Goal: Share content: Share content

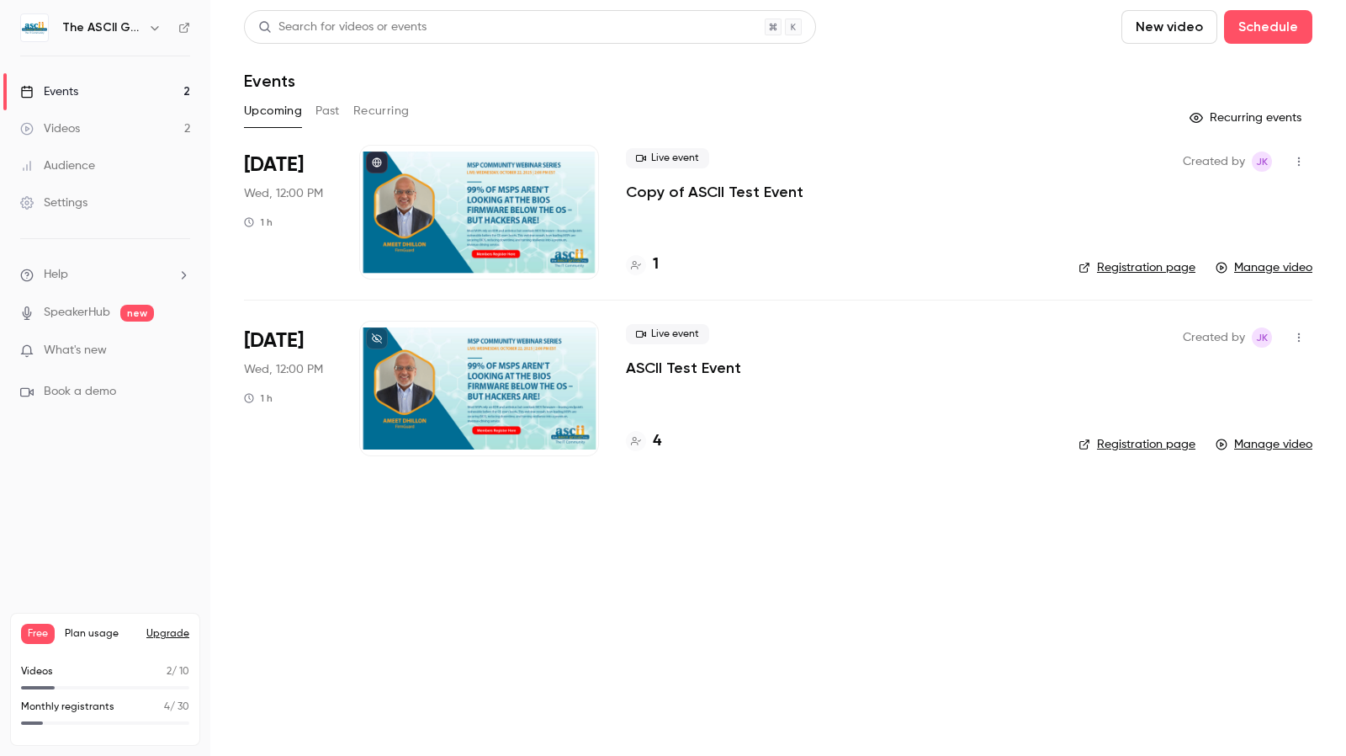
click at [331, 113] on button "Past" at bounding box center [328, 111] width 24 height 27
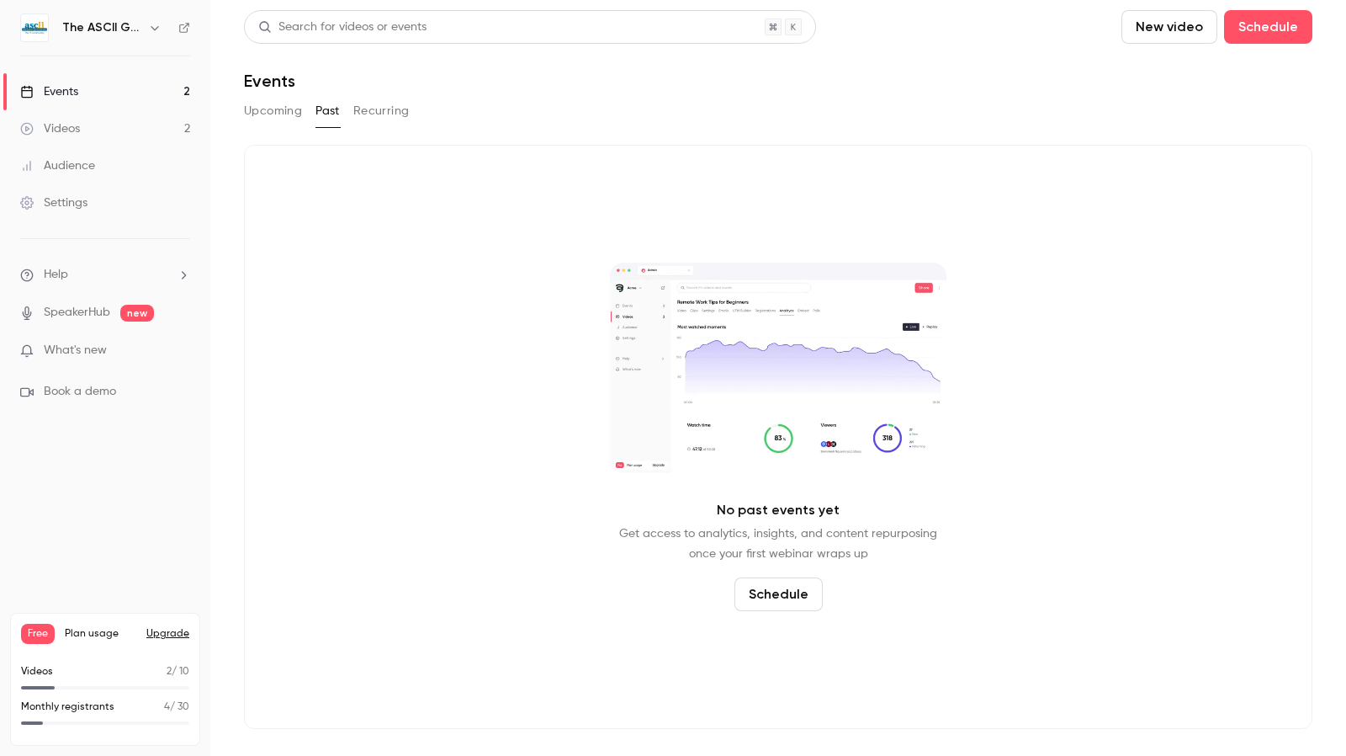
click at [269, 114] on button "Upcoming" at bounding box center [273, 111] width 58 height 27
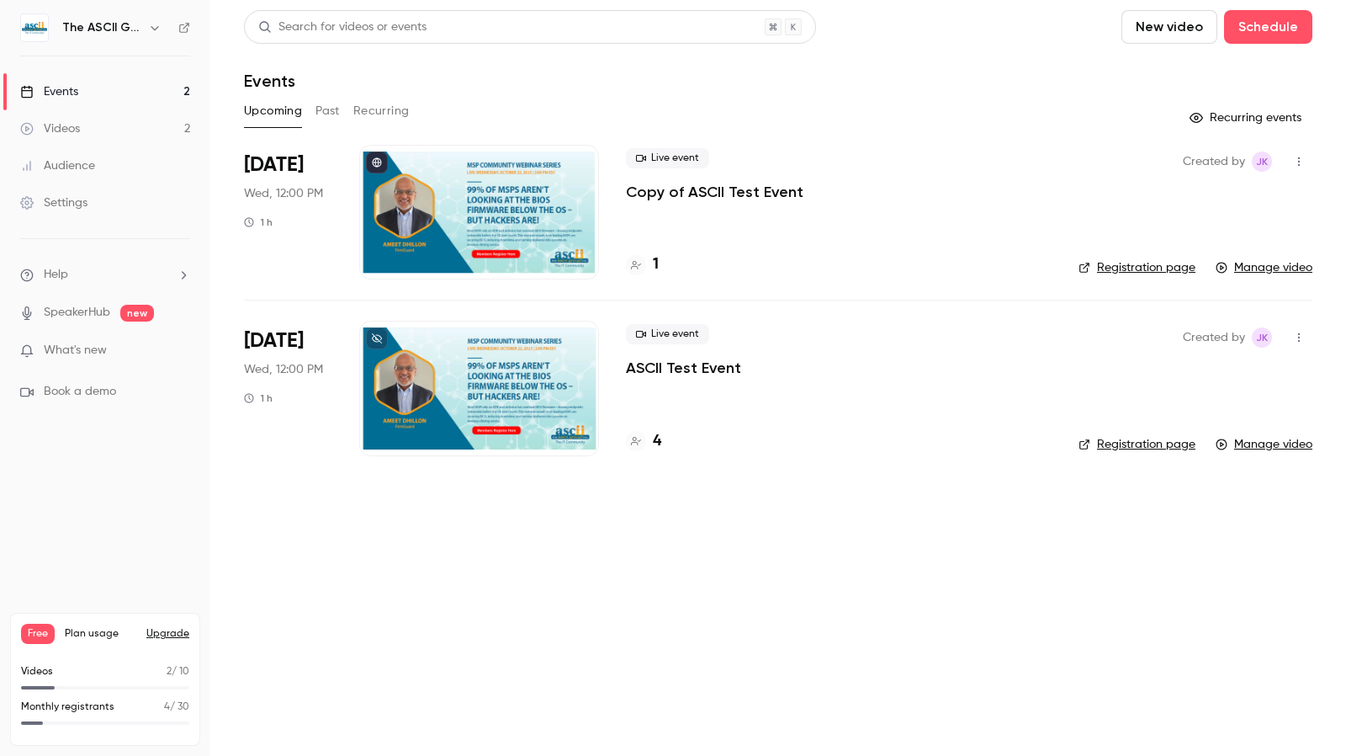
click at [1244, 268] on link "Manage video" at bounding box center [1264, 267] width 97 height 17
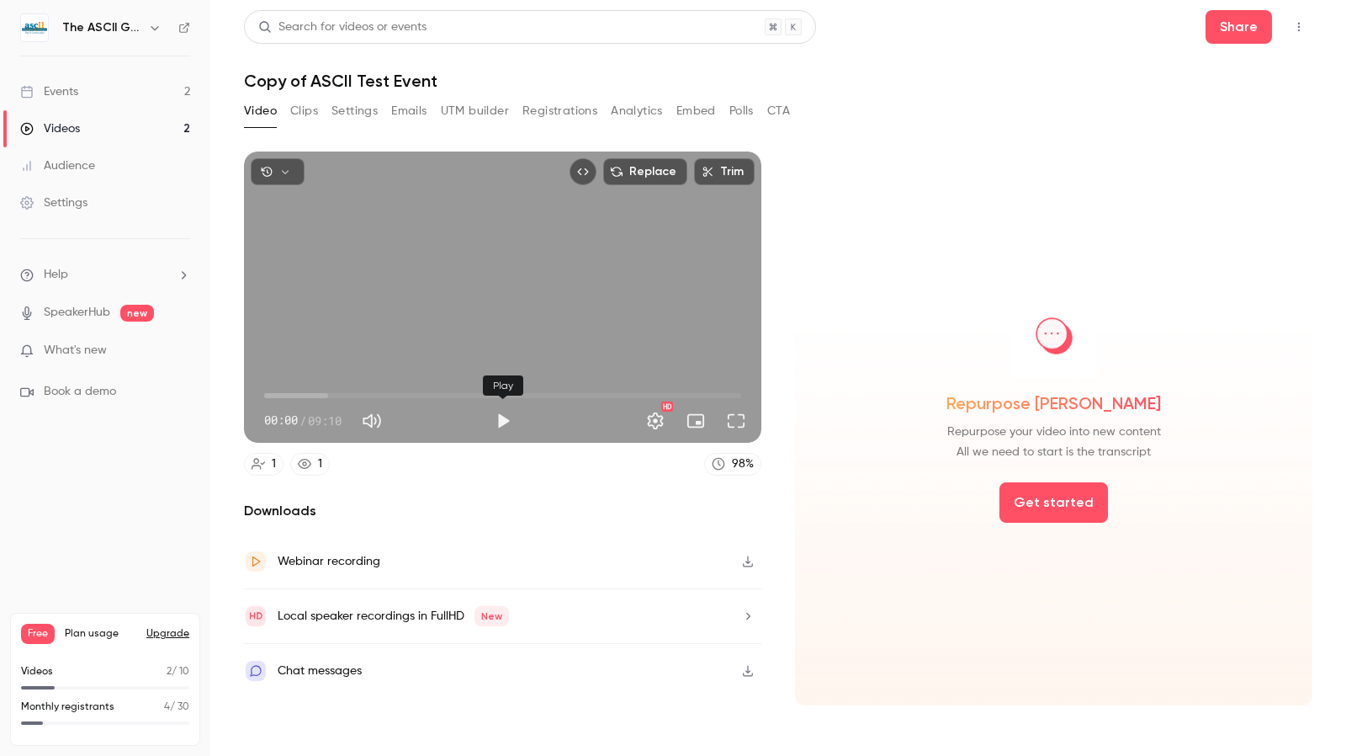
click at [497, 412] on button "Play" at bounding box center [503, 421] width 34 height 34
click at [503, 415] on button "Pause" at bounding box center [503, 421] width 34 height 34
type input "*****"
click at [853, 334] on div "Repurpose [PERSON_NAME] Repurpose your video into new content All we need to st…" at bounding box center [1054, 378] width 491 height 168
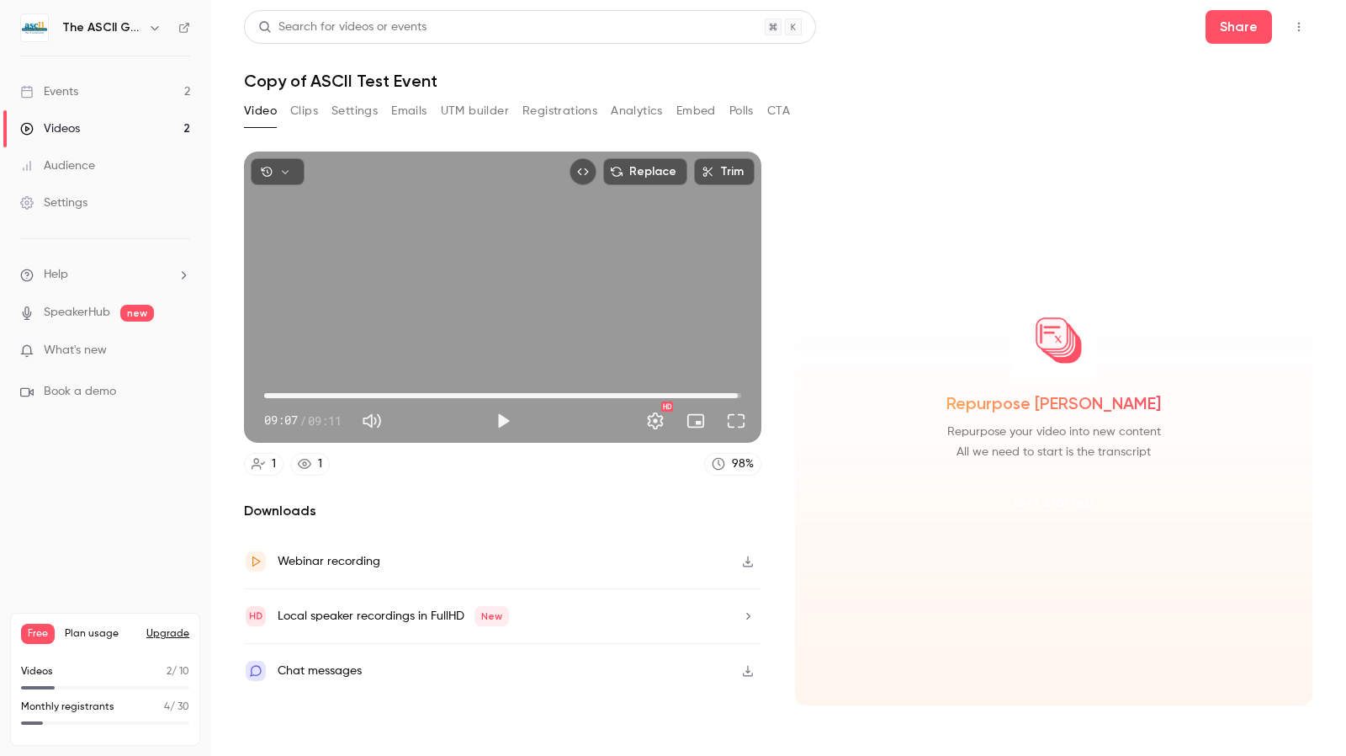
click at [1037, 499] on button "Get started" at bounding box center [1054, 502] width 109 height 40
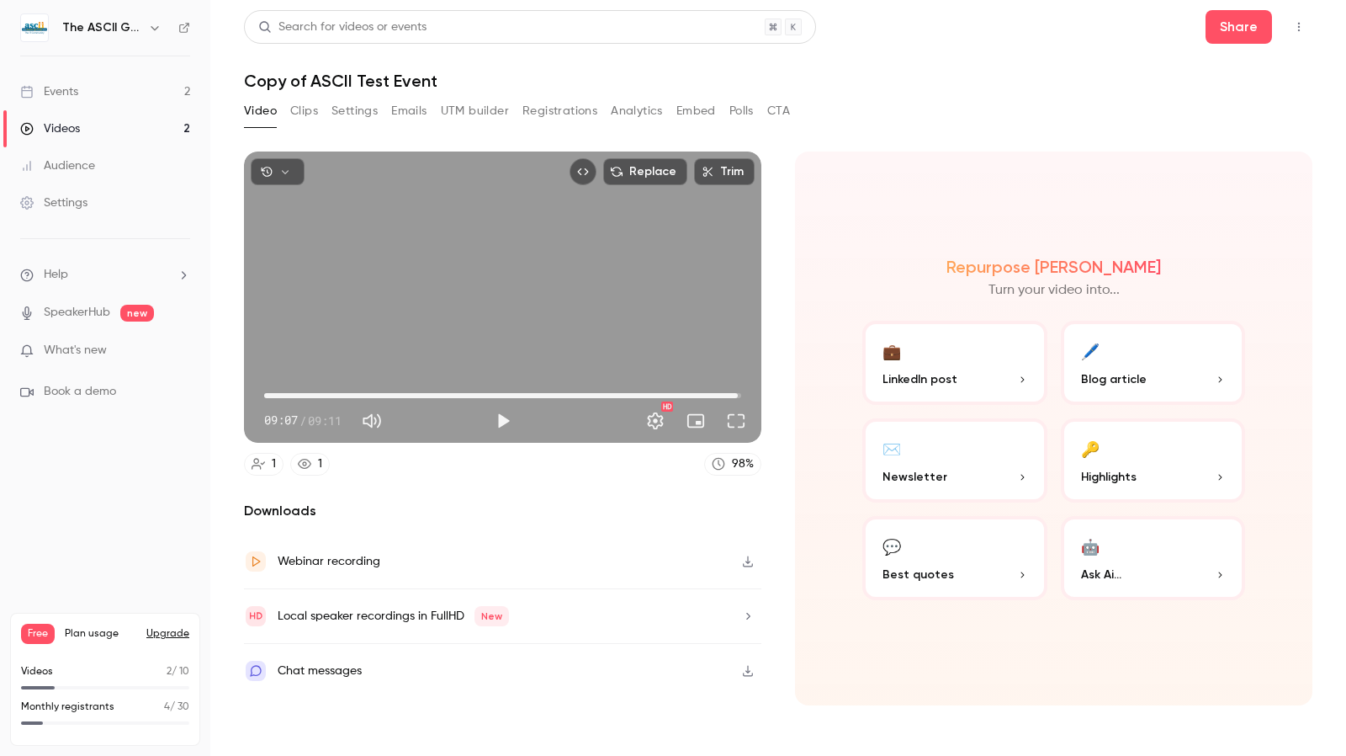
click at [1220, 576] on icon "button" at bounding box center [1220, 574] width 3 height 6
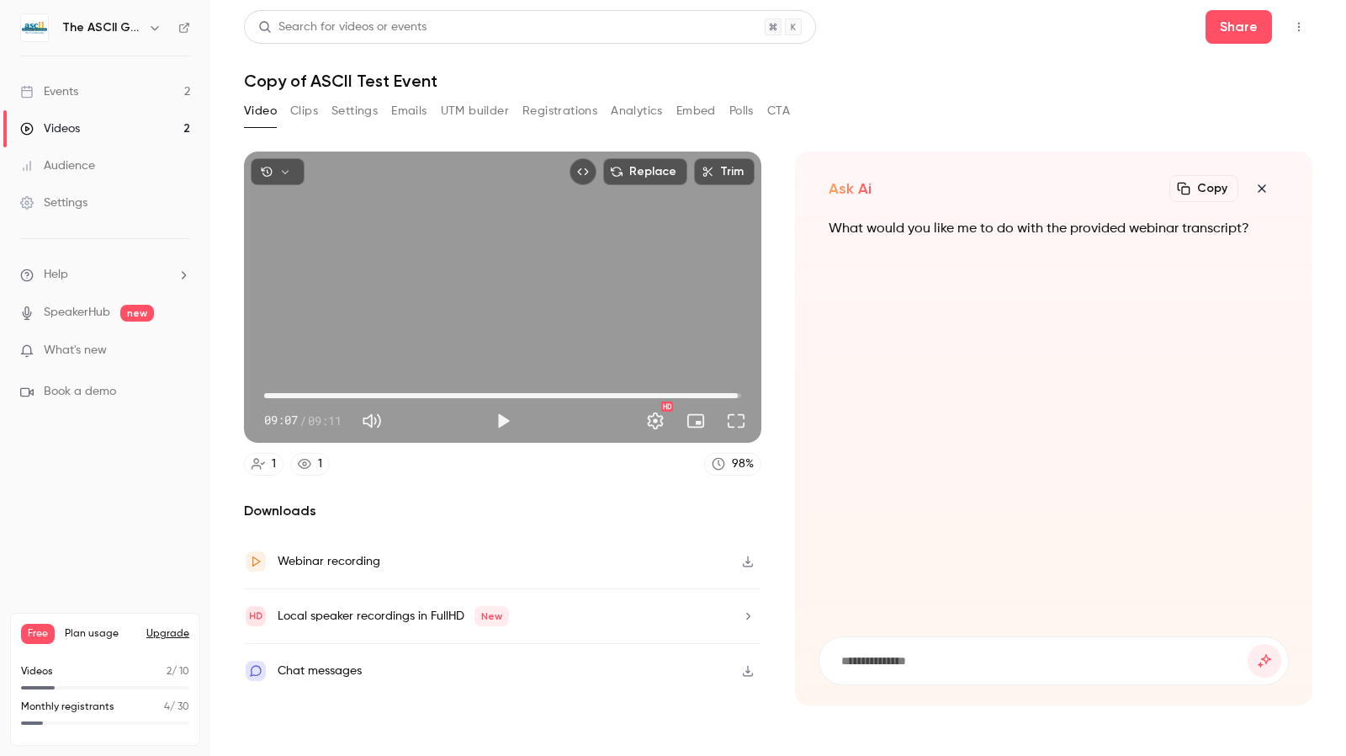
click at [1265, 185] on icon "button" at bounding box center [1262, 188] width 8 height 8
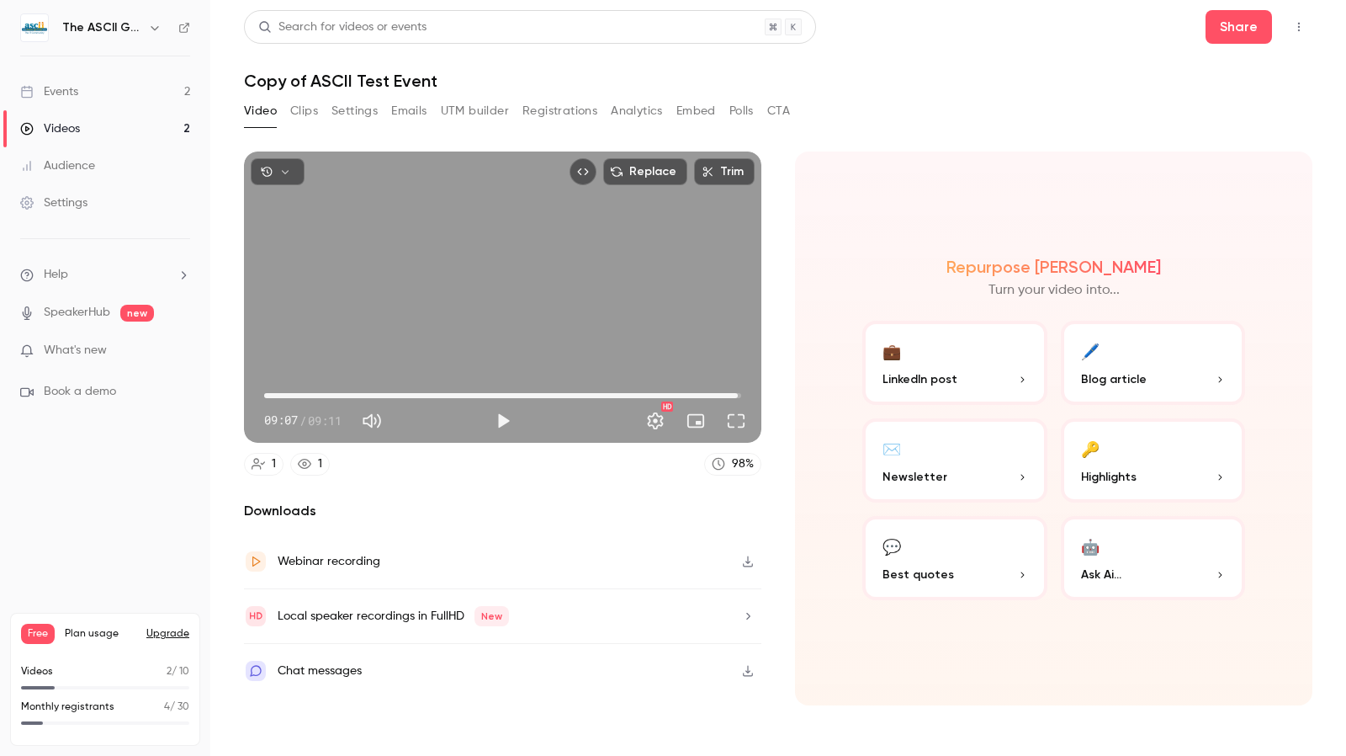
click at [950, 367] on button "💼 LinkedIn post" at bounding box center [955, 363] width 185 height 84
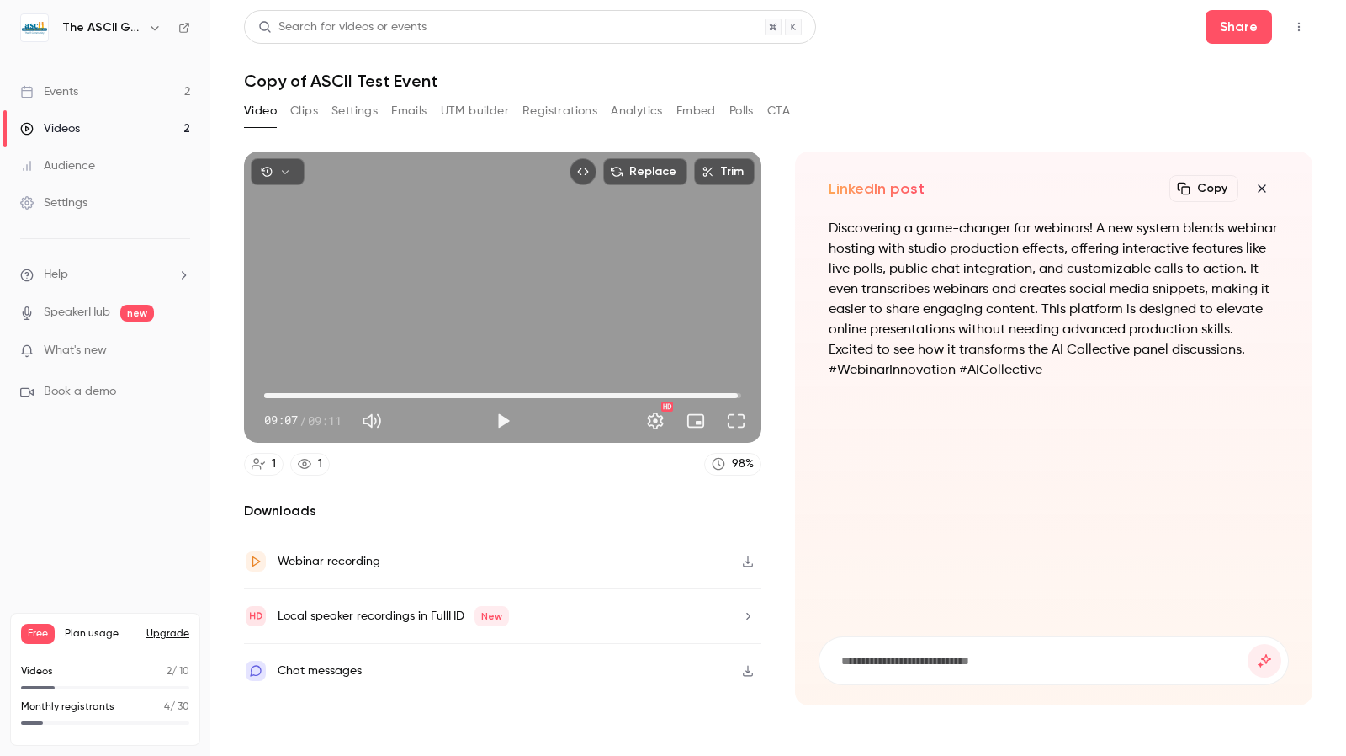
click at [1269, 193] on icon "button" at bounding box center [1262, 188] width 20 height 13
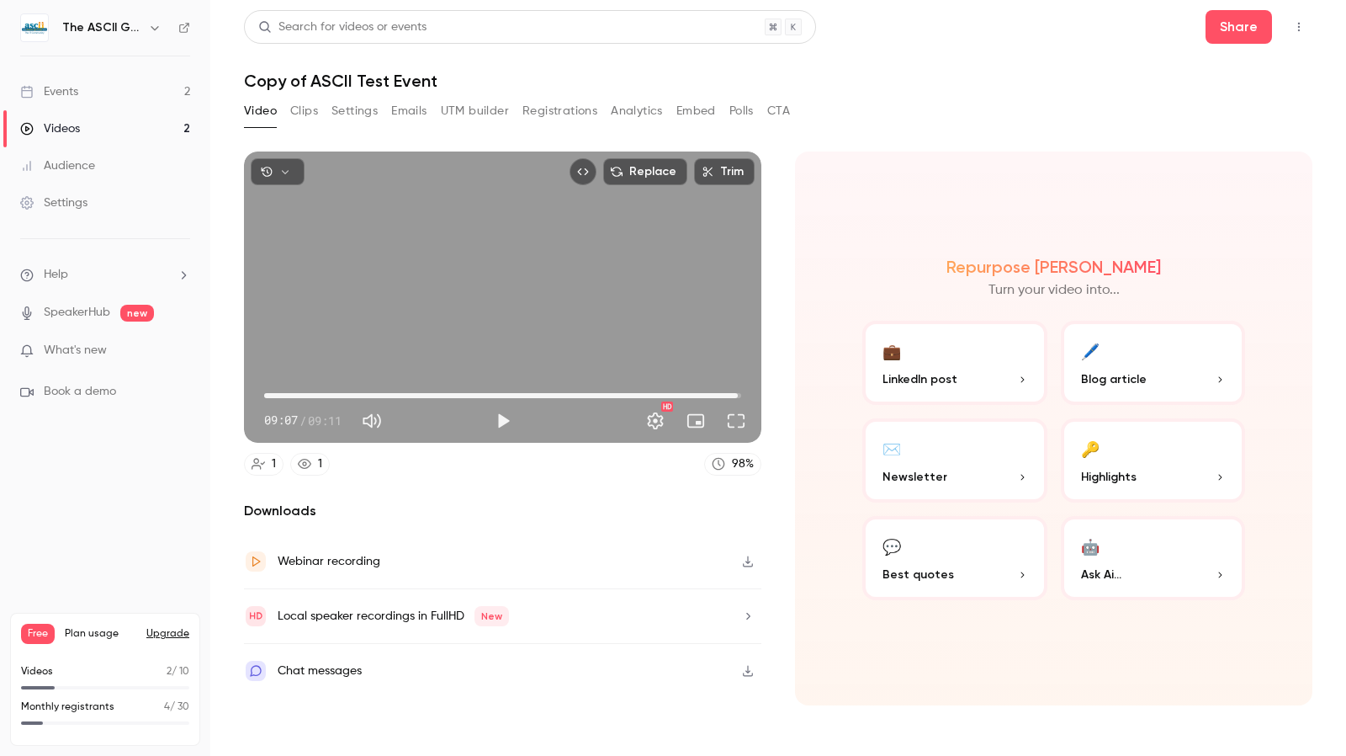
click at [1190, 464] on button "🔑 Highlights" at bounding box center [1153, 460] width 185 height 84
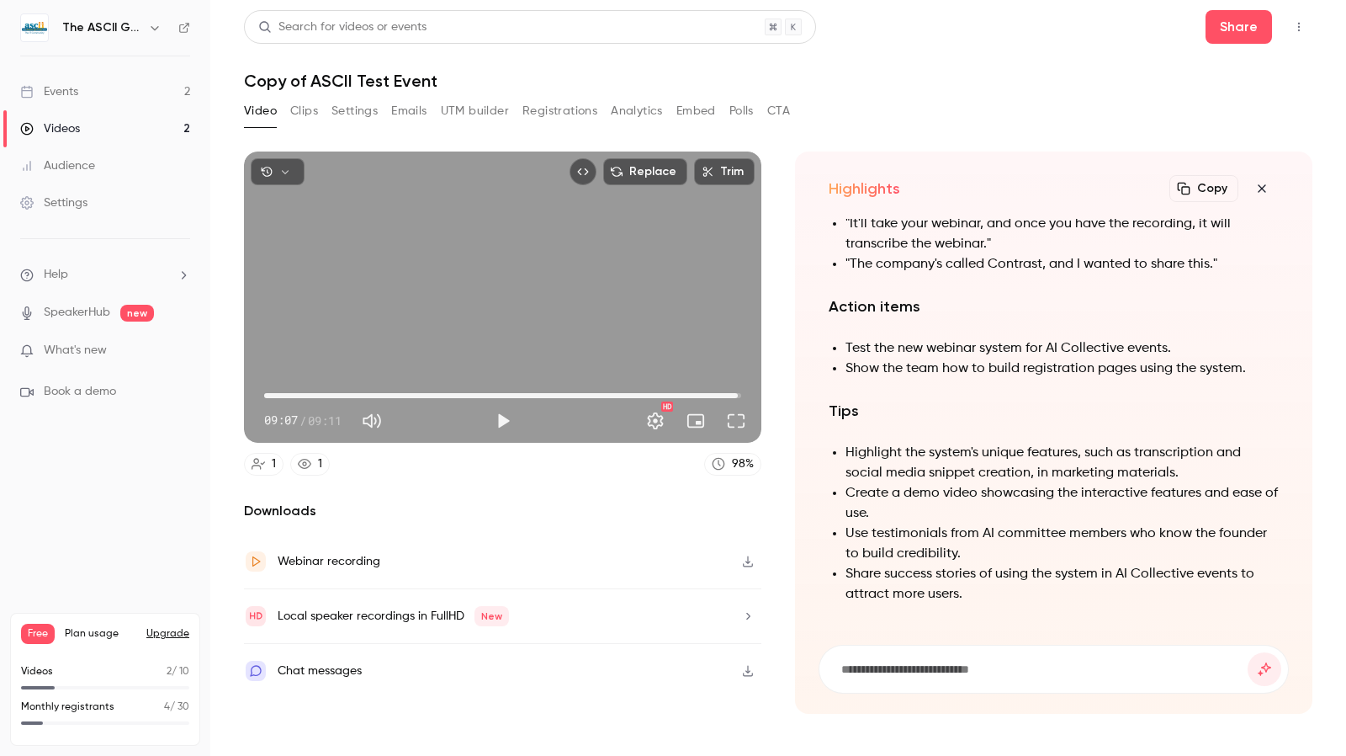
click at [1262, 190] on icon "button" at bounding box center [1262, 188] width 20 height 13
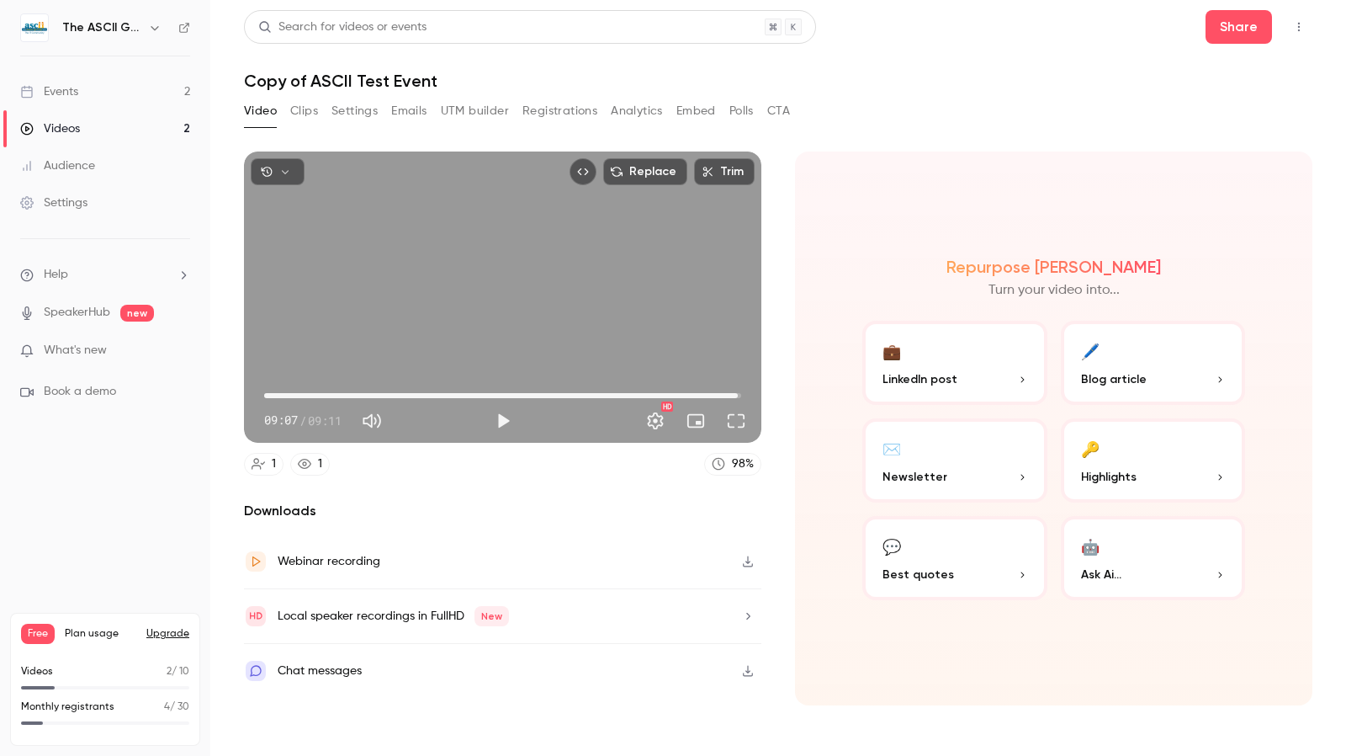
click at [757, 561] on button "button" at bounding box center [748, 561] width 27 height 27
click at [69, 123] on div "Videos" at bounding box center [50, 128] width 60 height 17
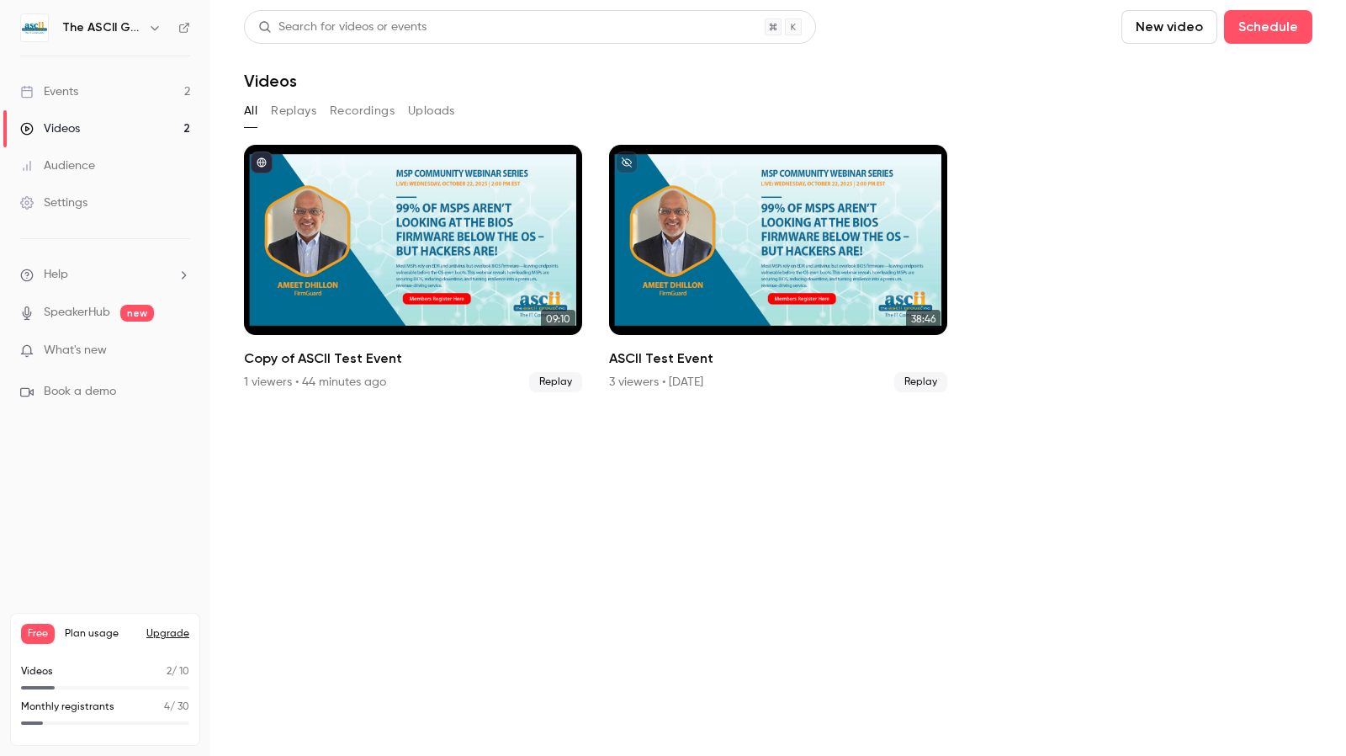
click at [427, 107] on button "Uploads" at bounding box center [431, 111] width 47 height 27
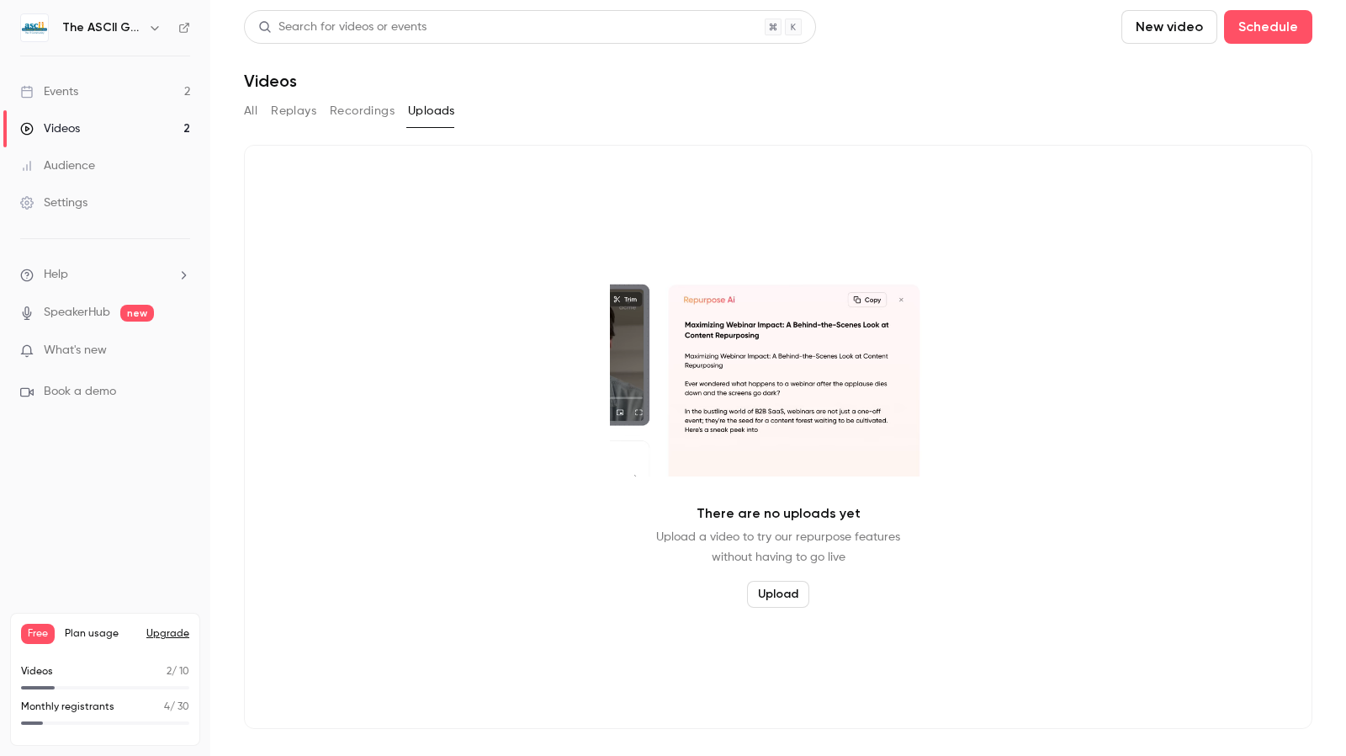
click at [374, 114] on button "Recordings" at bounding box center [362, 111] width 65 height 27
click at [285, 108] on button "Replays" at bounding box center [293, 111] width 45 height 27
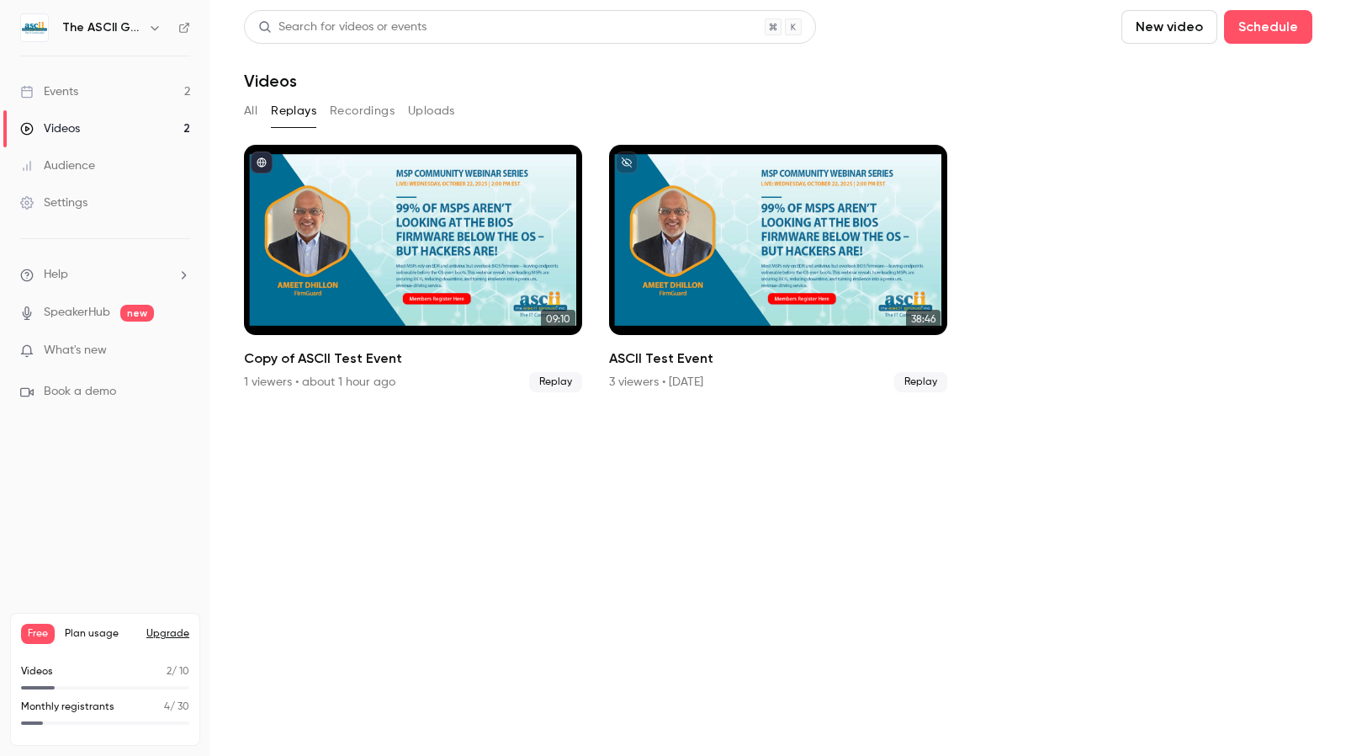
click at [348, 112] on button "Recordings" at bounding box center [362, 111] width 65 height 27
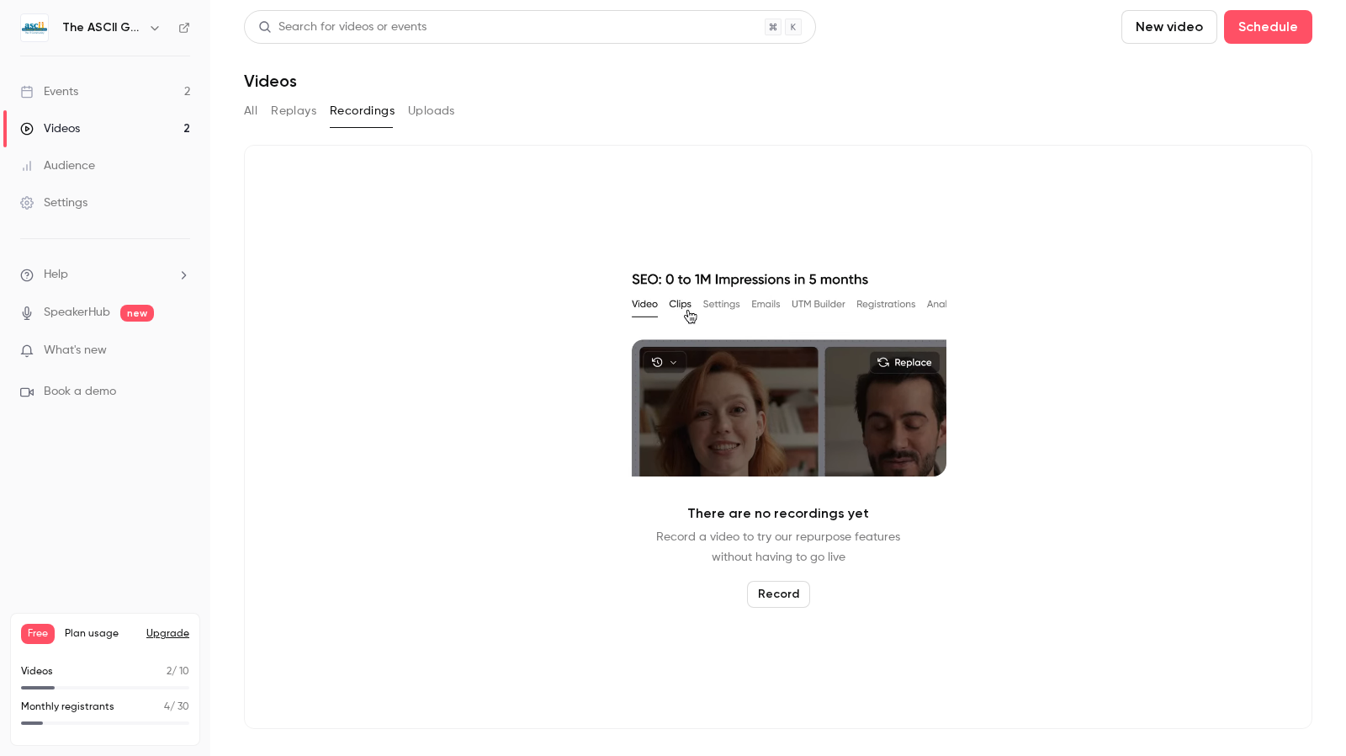
click at [297, 113] on button "Replays" at bounding box center [293, 111] width 45 height 27
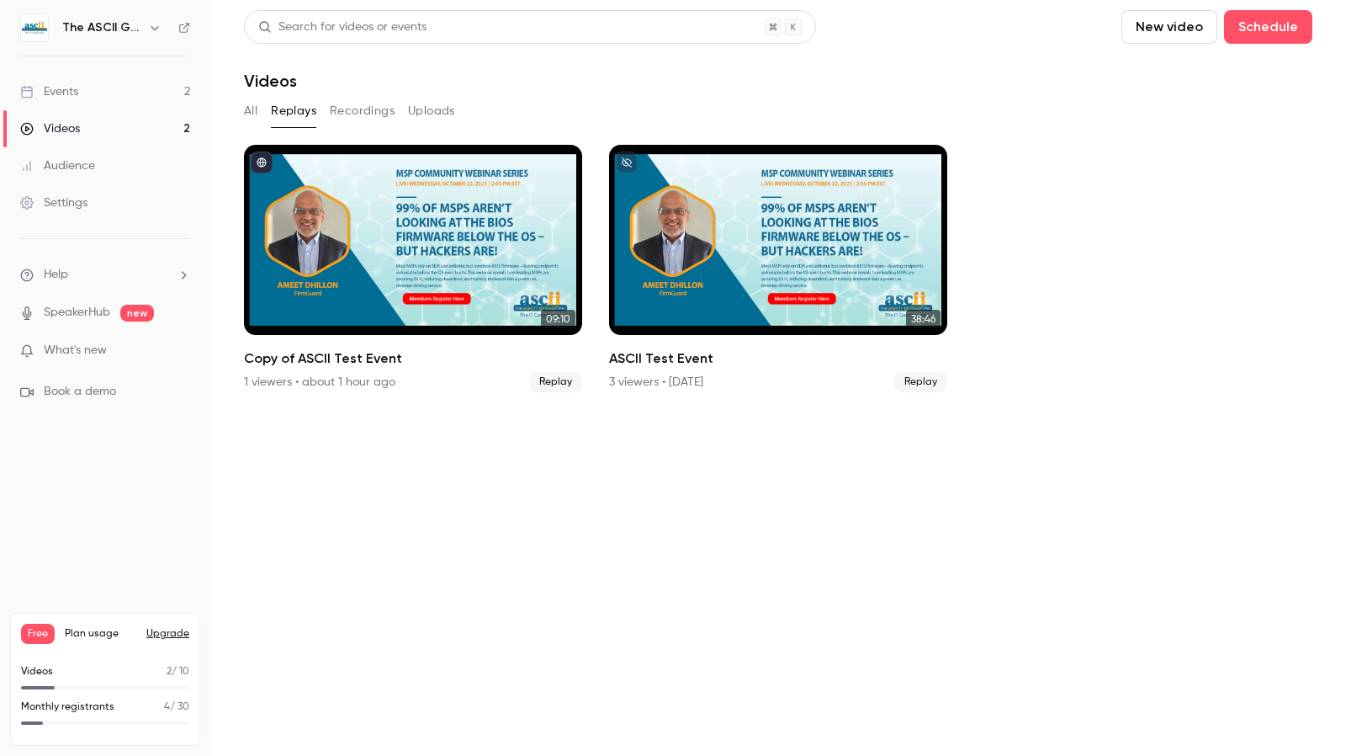
click at [255, 118] on button "All" at bounding box center [250, 111] width 13 height 27
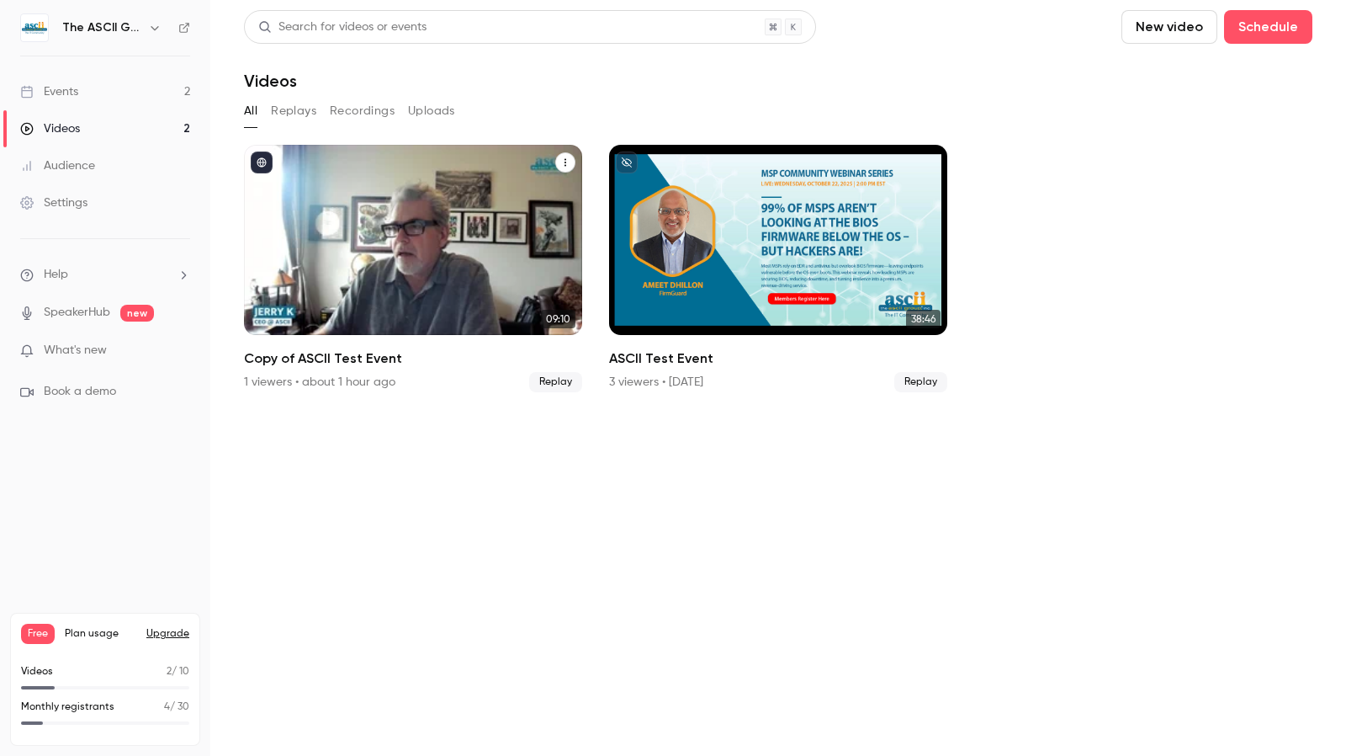
click at [416, 228] on div "Copy of ASCII Test Event" at bounding box center [413, 240] width 338 height 190
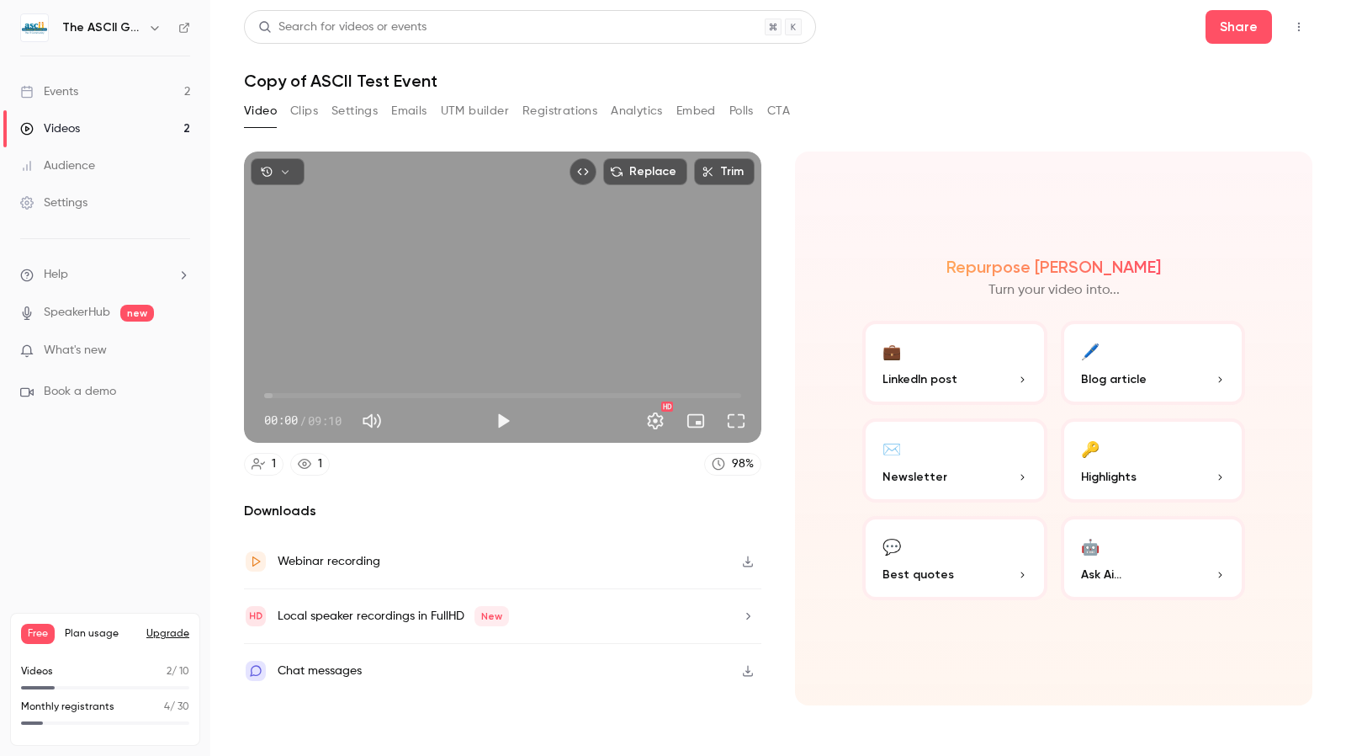
click at [310, 108] on button "Clips" at bounding box center [304, 111] width 28 height 27
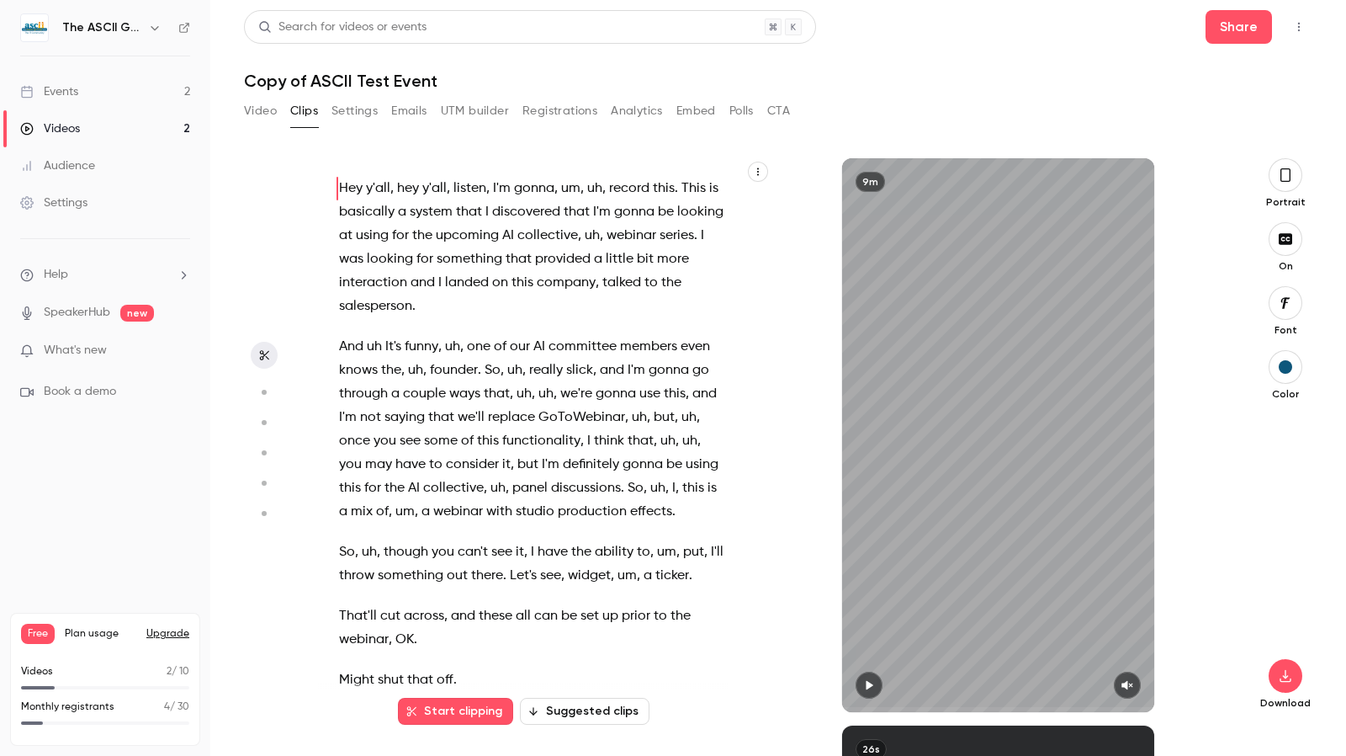
click at [565, 704] on button "Suggested clips" at bounding box center [585, 711] width 130 height 27
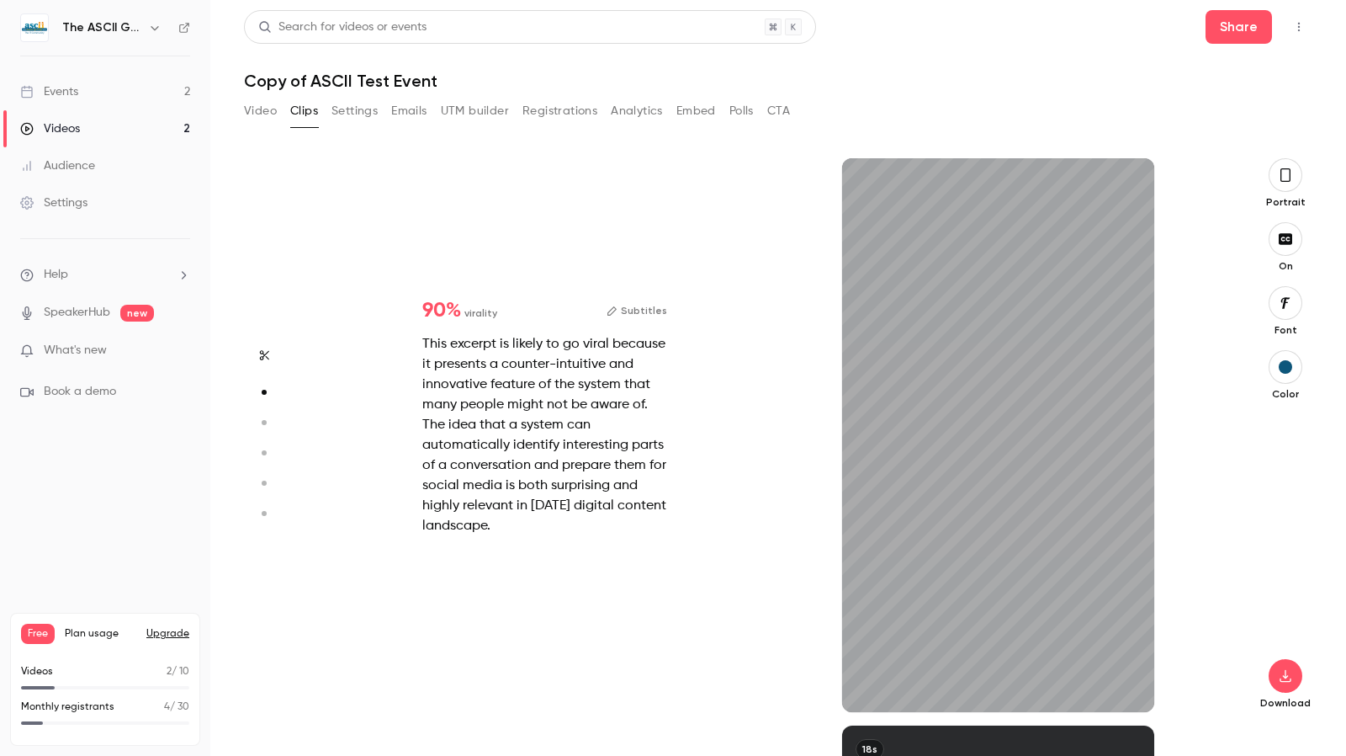
scroll to position [567, 0]
click at [1292, 179] on icon "button" at bounding box center [1285, 175] width 13 height 19
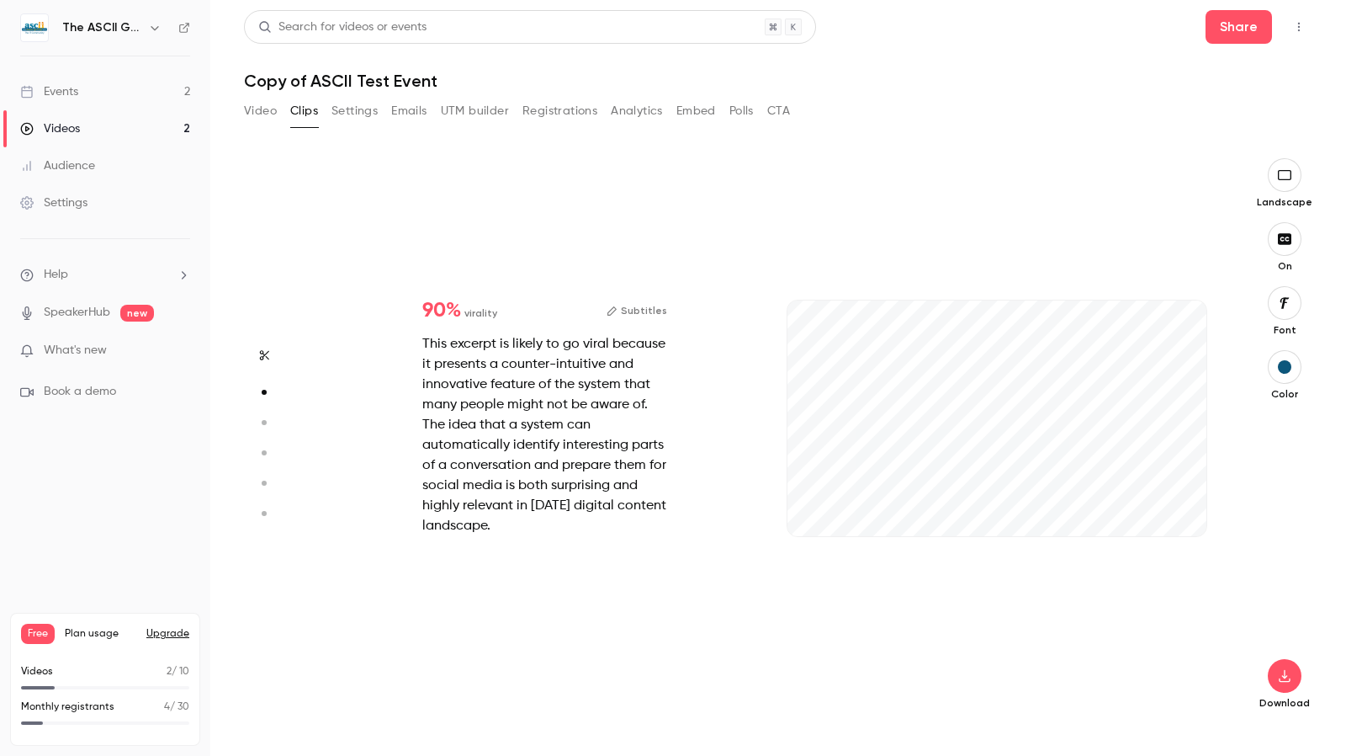
click at [1283, 188] on button "button" at bounding box center [1285, 175] width 34 height 34
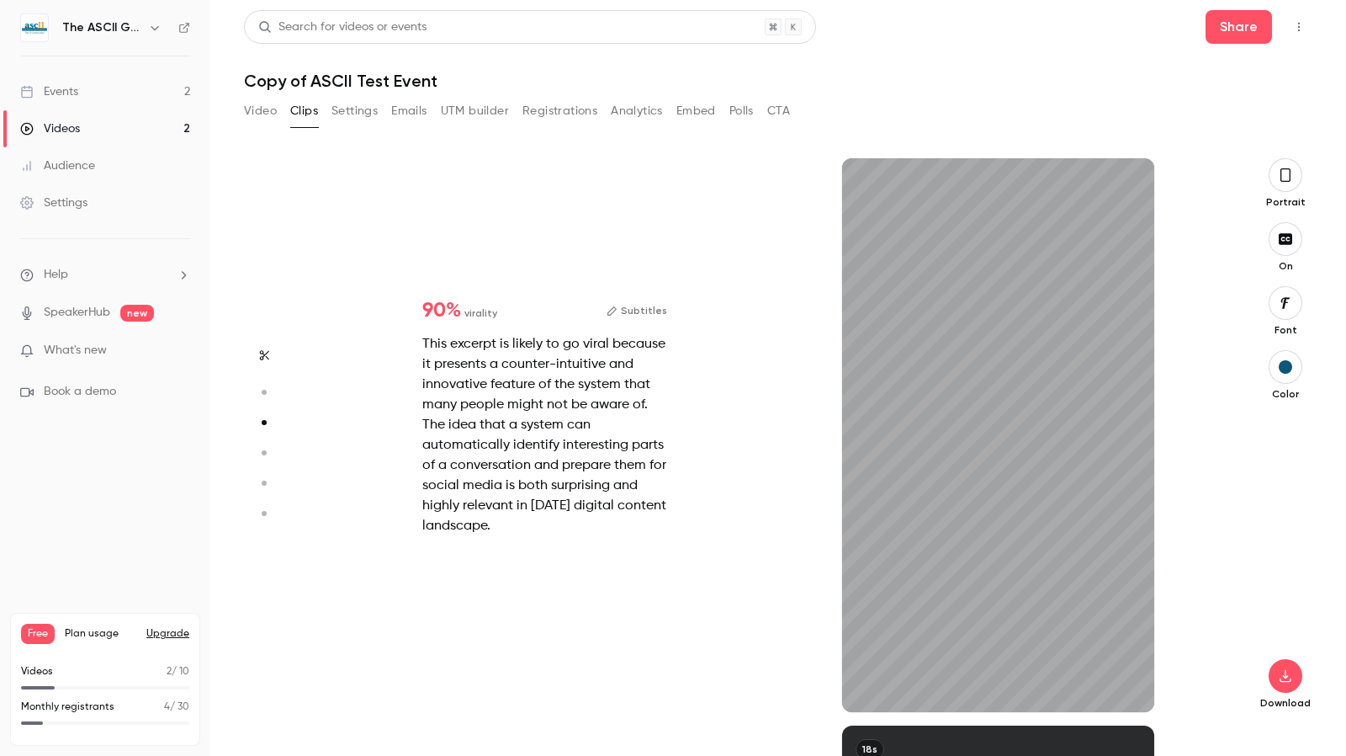
type input "*"
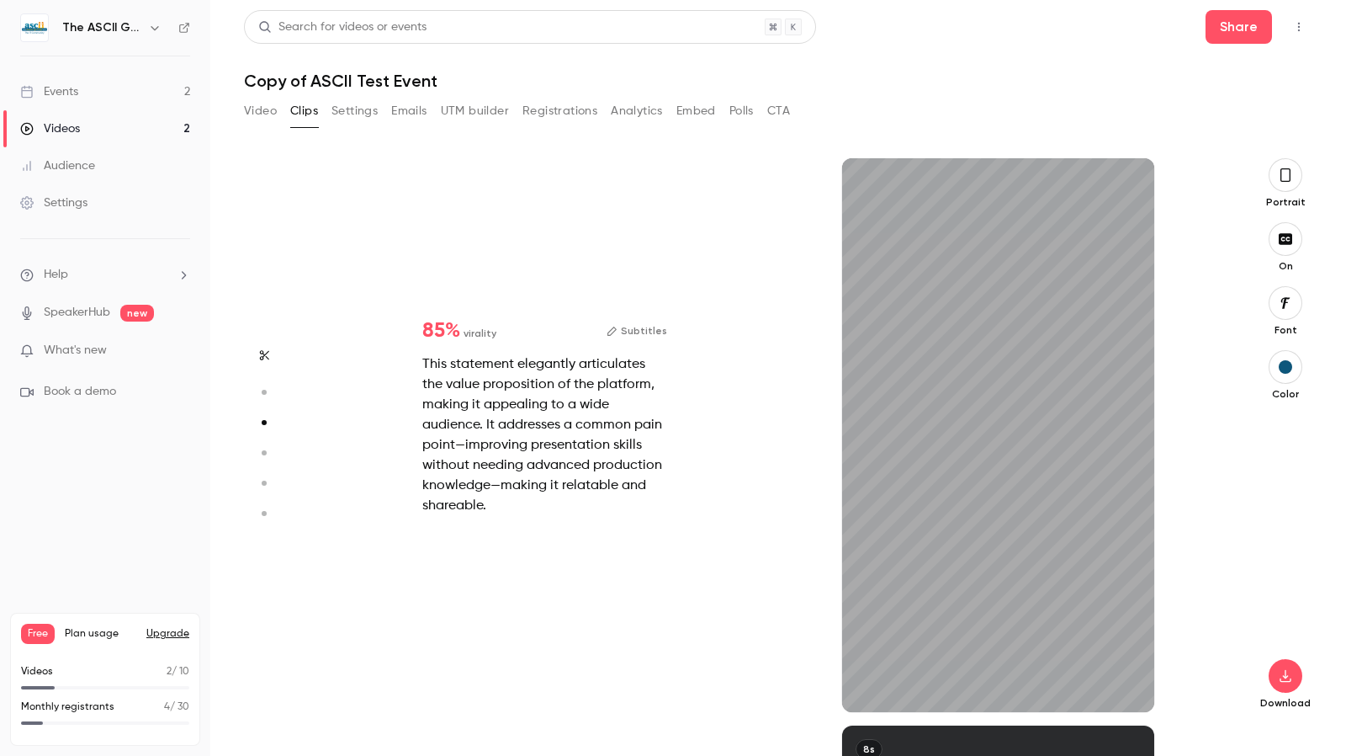
type input "*"
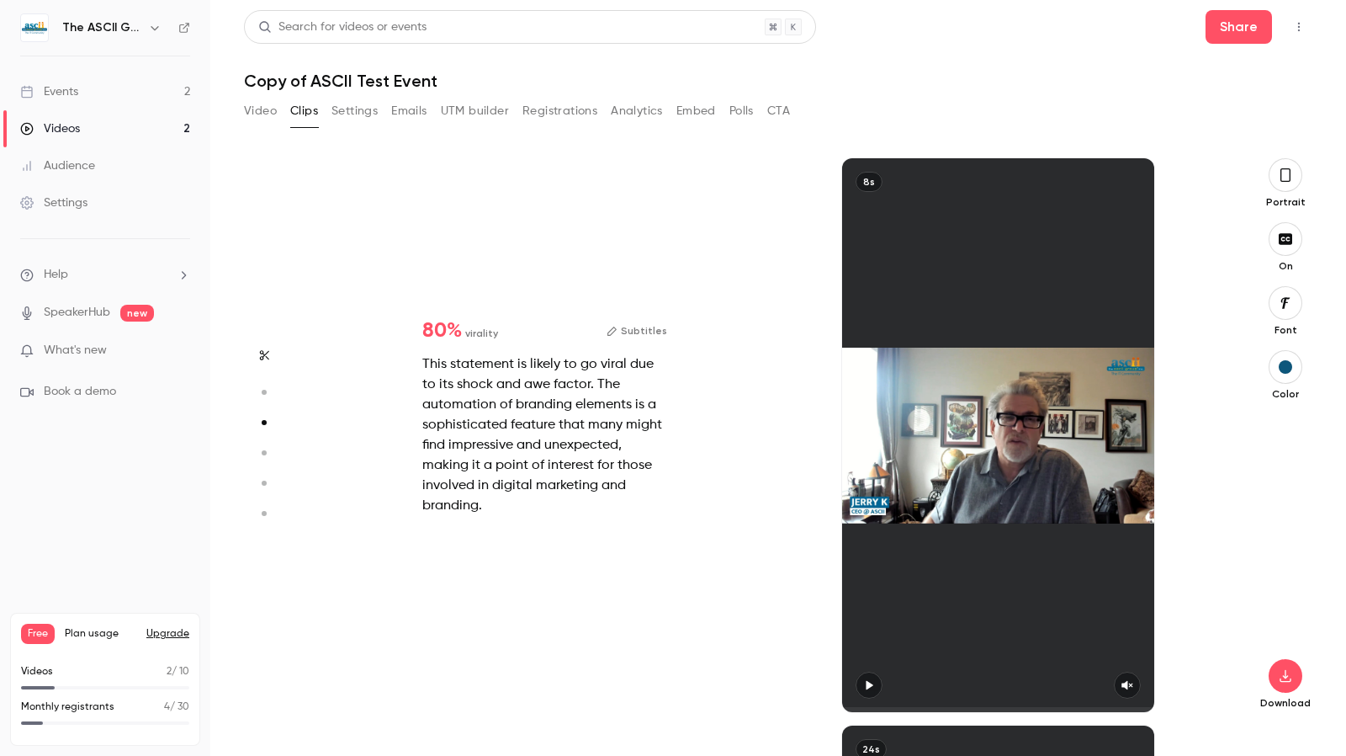
scroll to position [1702, 0]
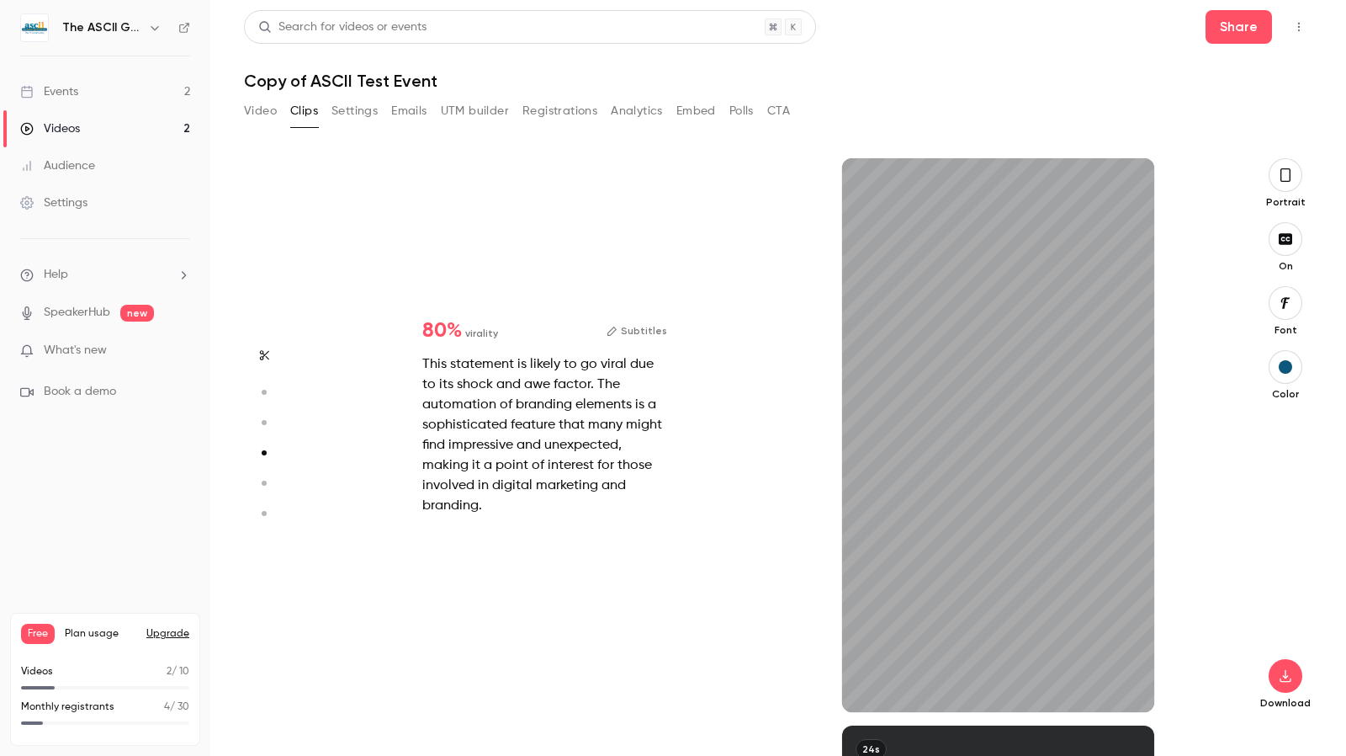
type input "*"
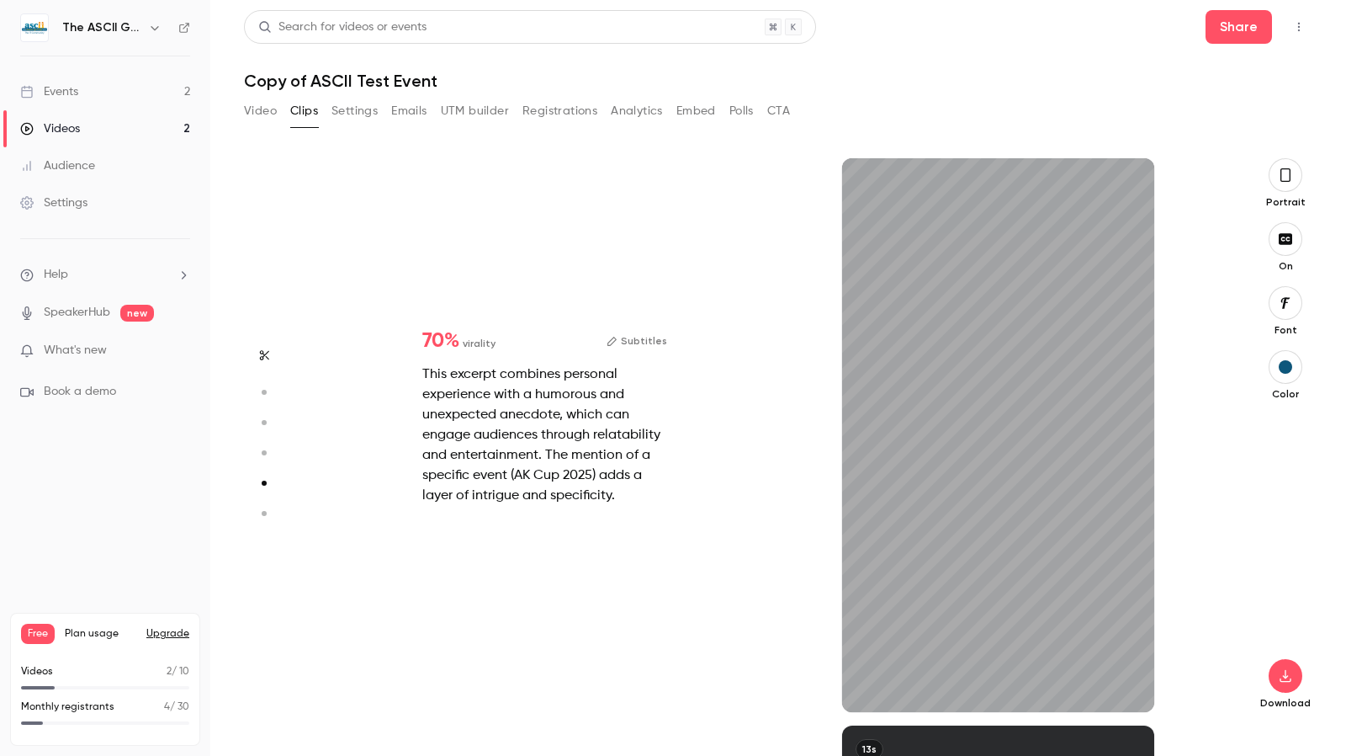
scroll to position [2269, 0]
type input "*"
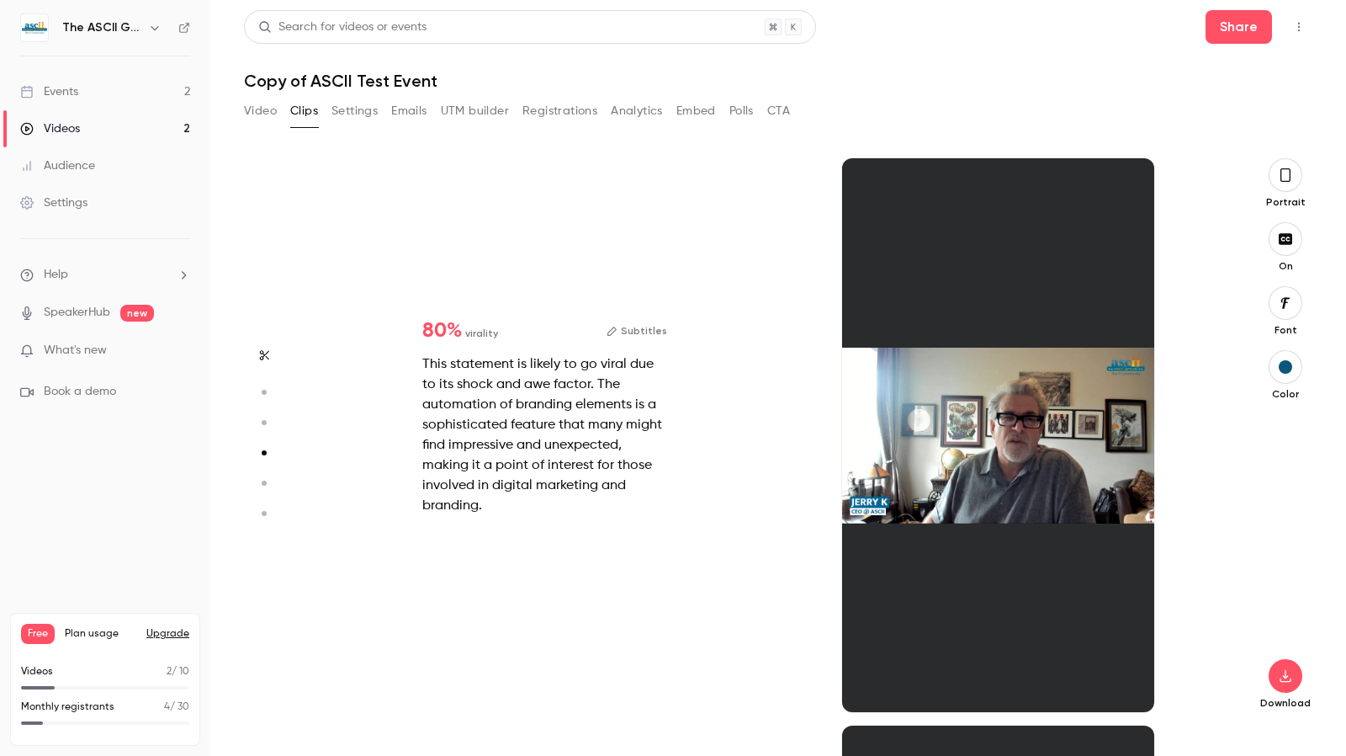
scroll to position [1702, 0]
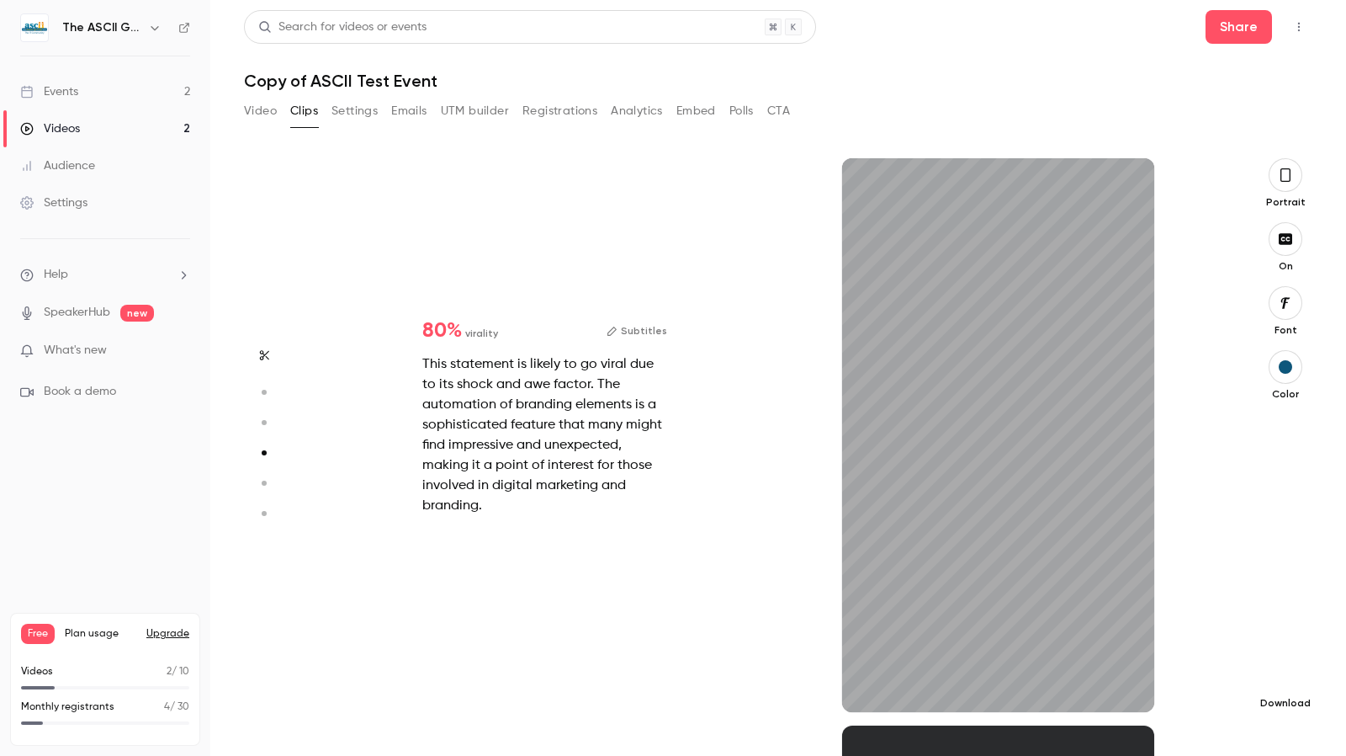
click at [1291, 673] on icon "button" at bounding box center [1286, 675] width 20 height 13
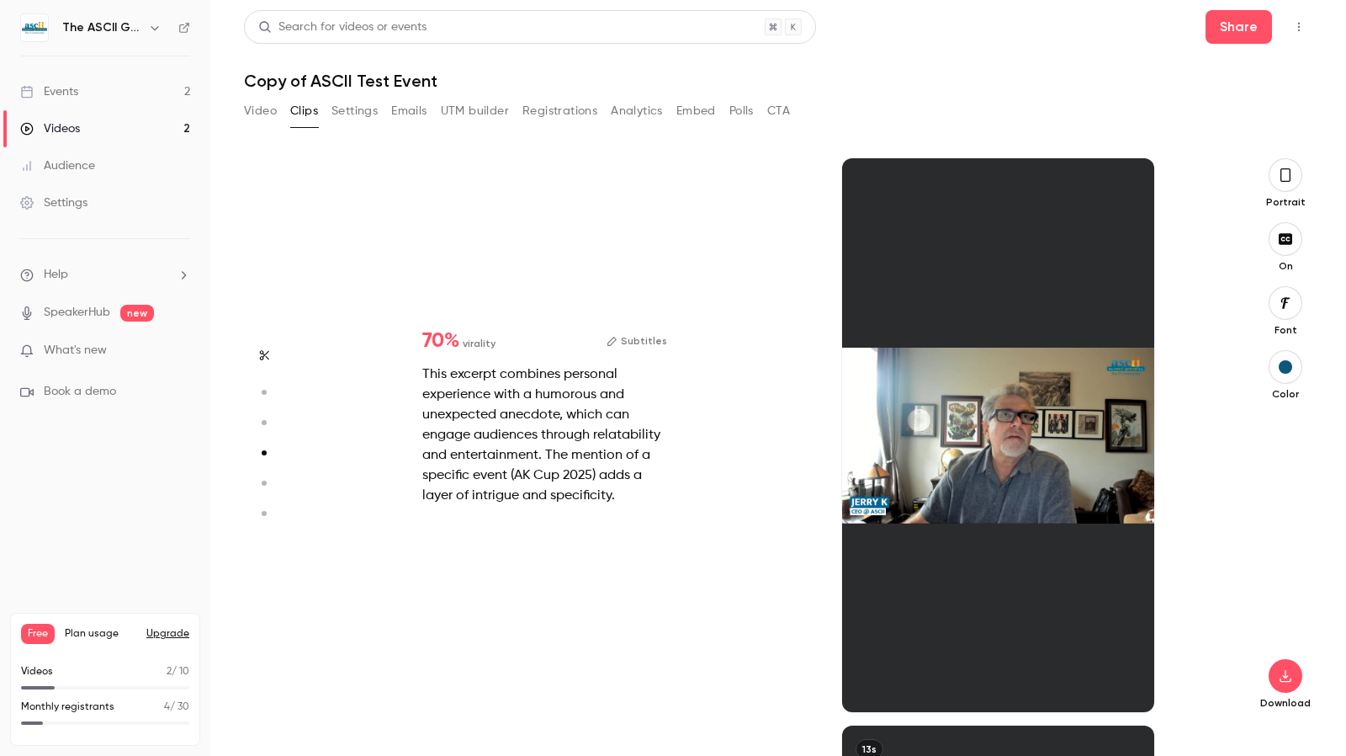
type input "*"
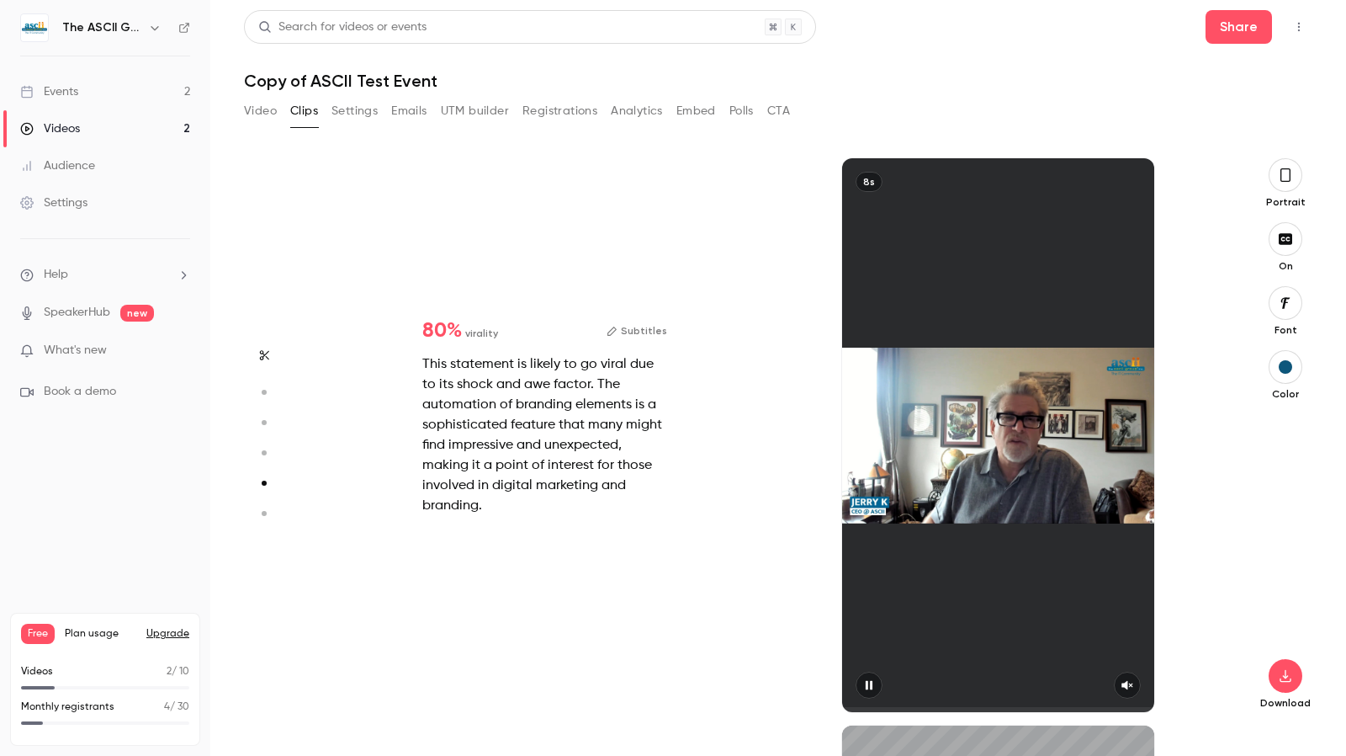
type input "*"
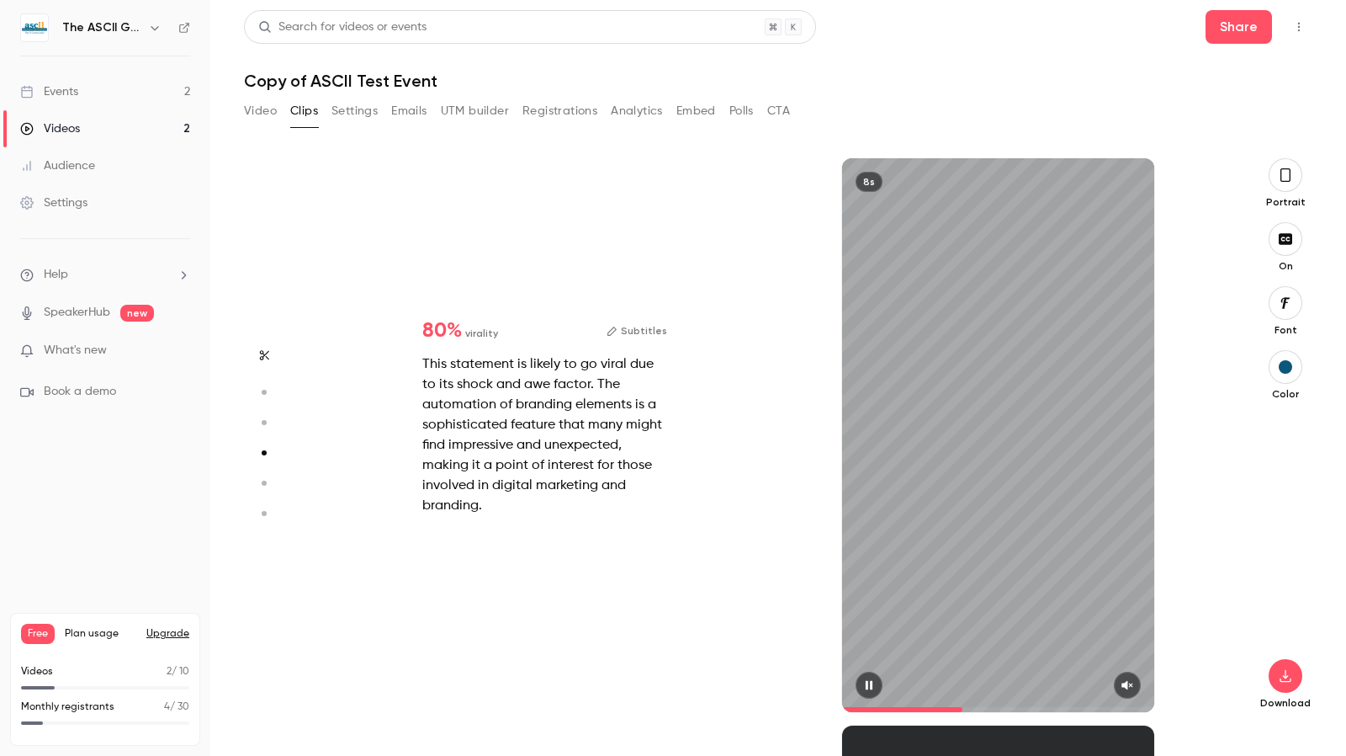
click at [264, 393] on circle "button" at bounding box center [264, 392] width 5 height 5
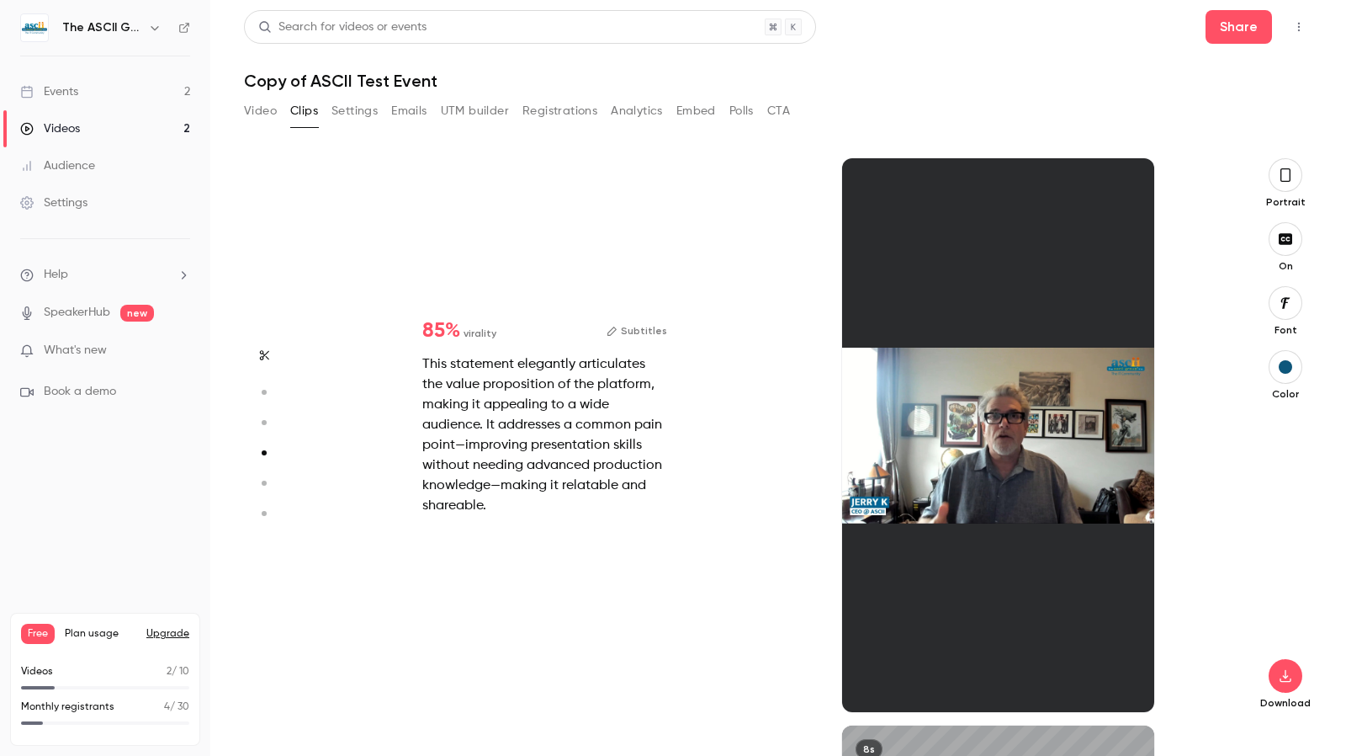
type input "*"
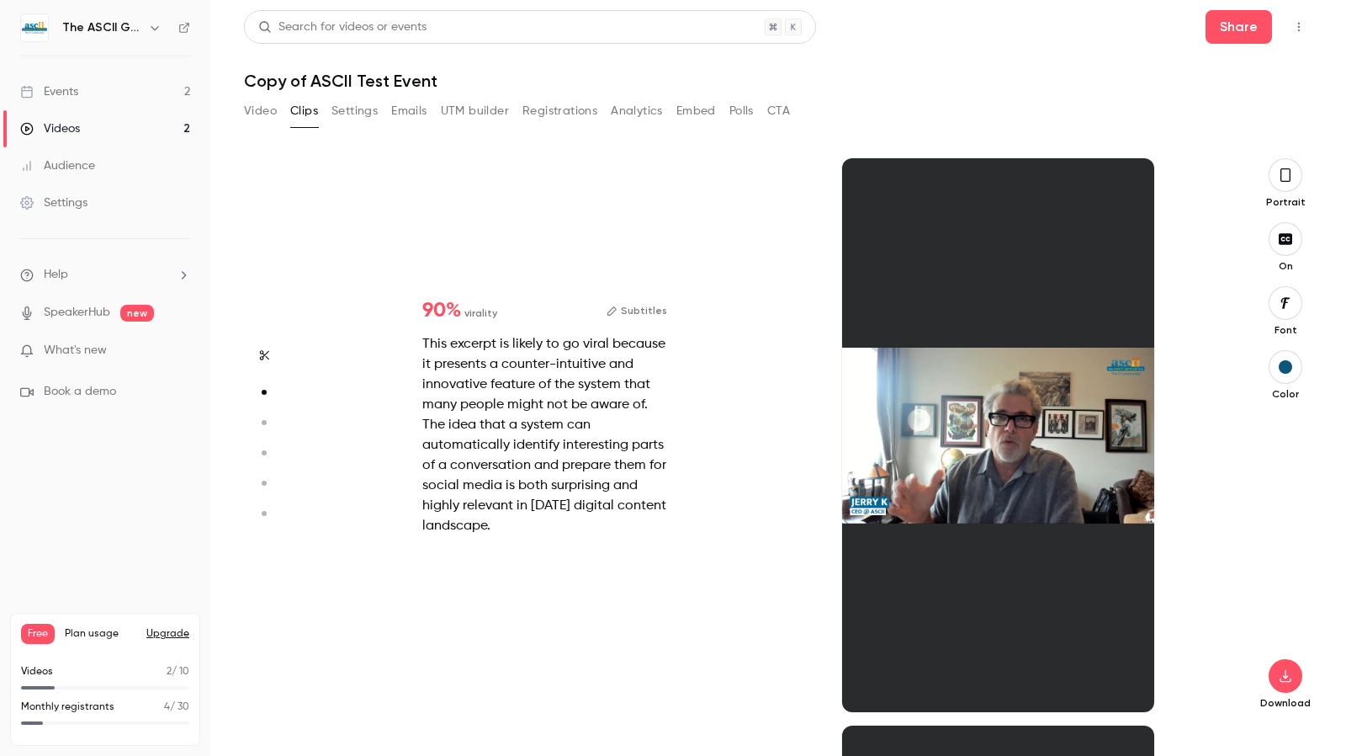
scroll to position [567, 0]
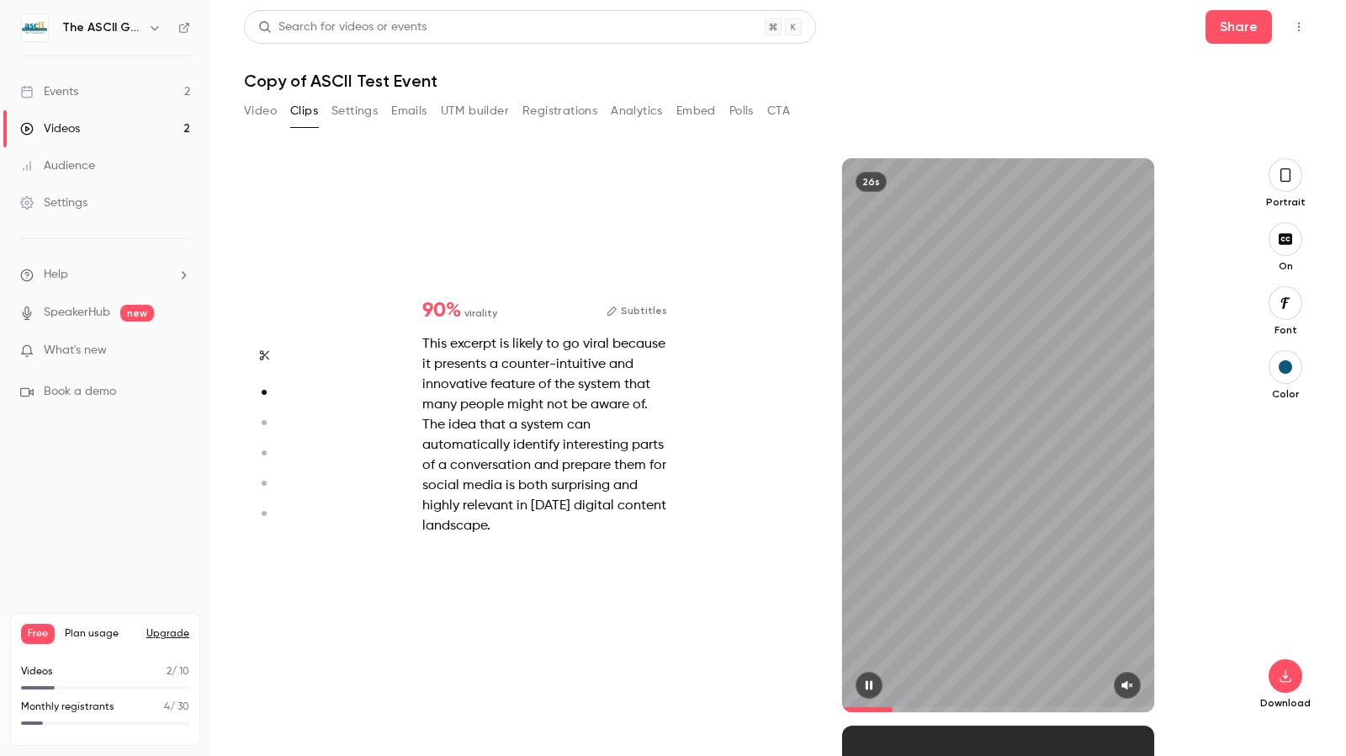
click at [1121, 682] on icon "button" at bounding box center [1127, 685] width 13 height 12
type input "*"
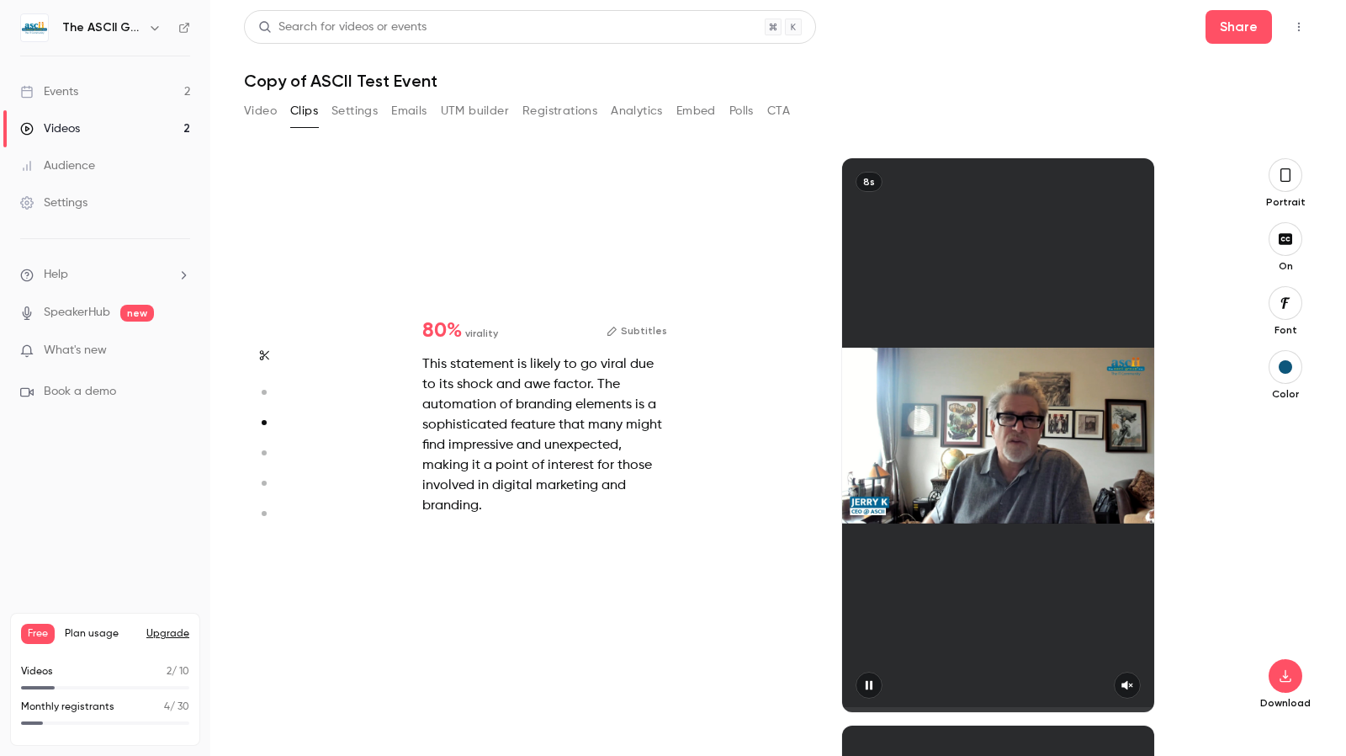
type input "*"
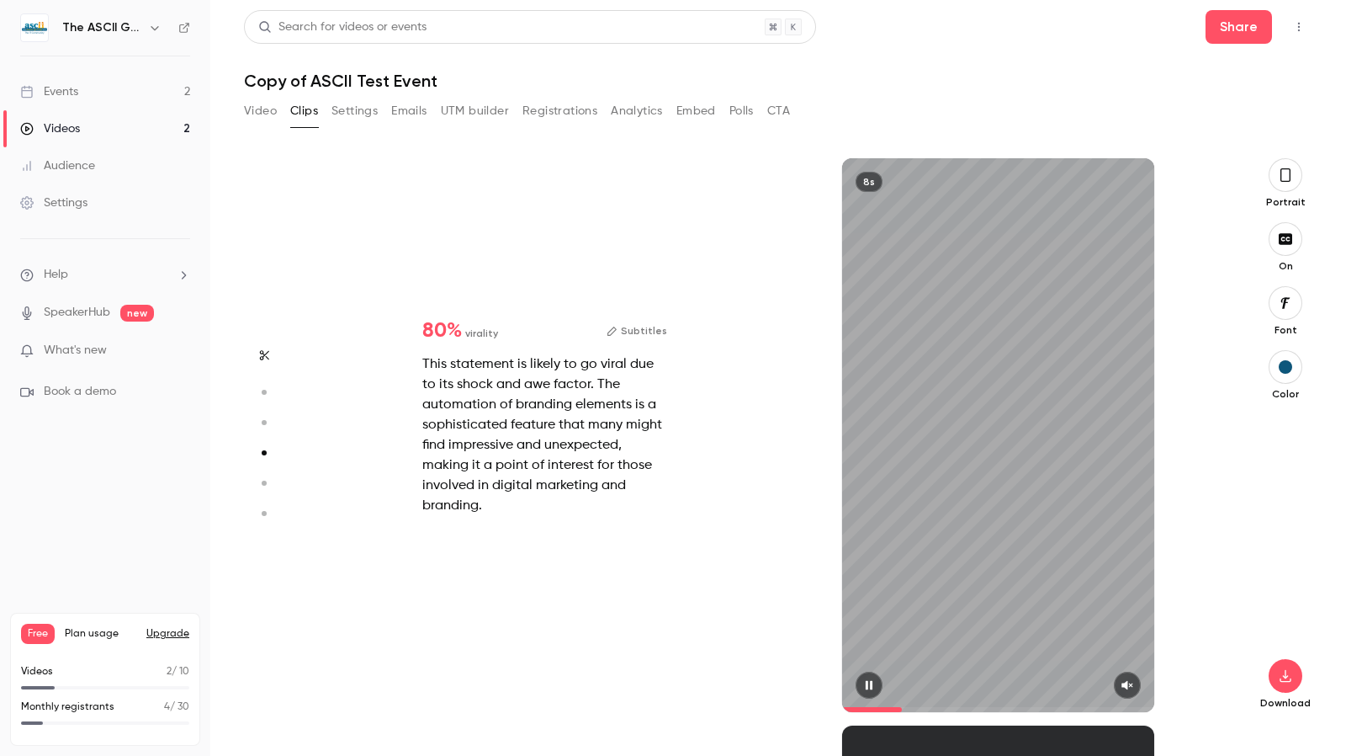
type input "*"
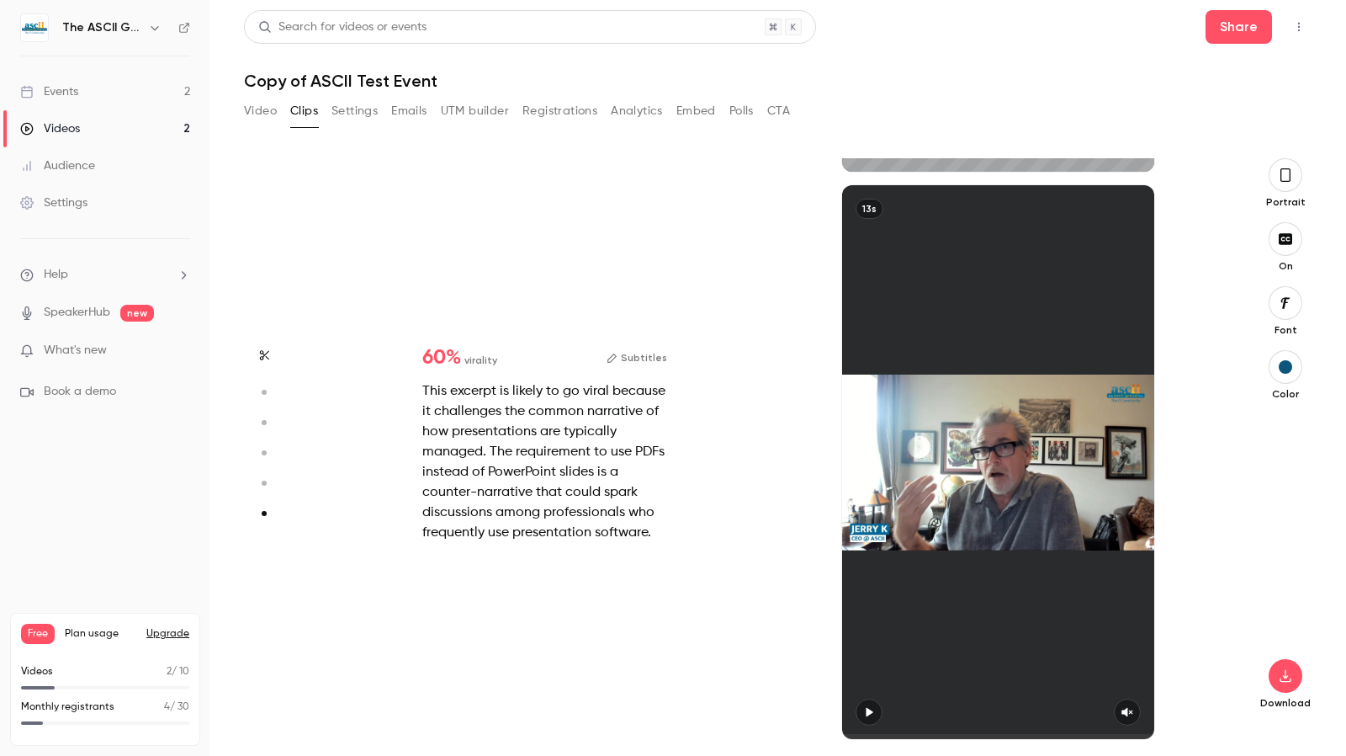
type input "*"
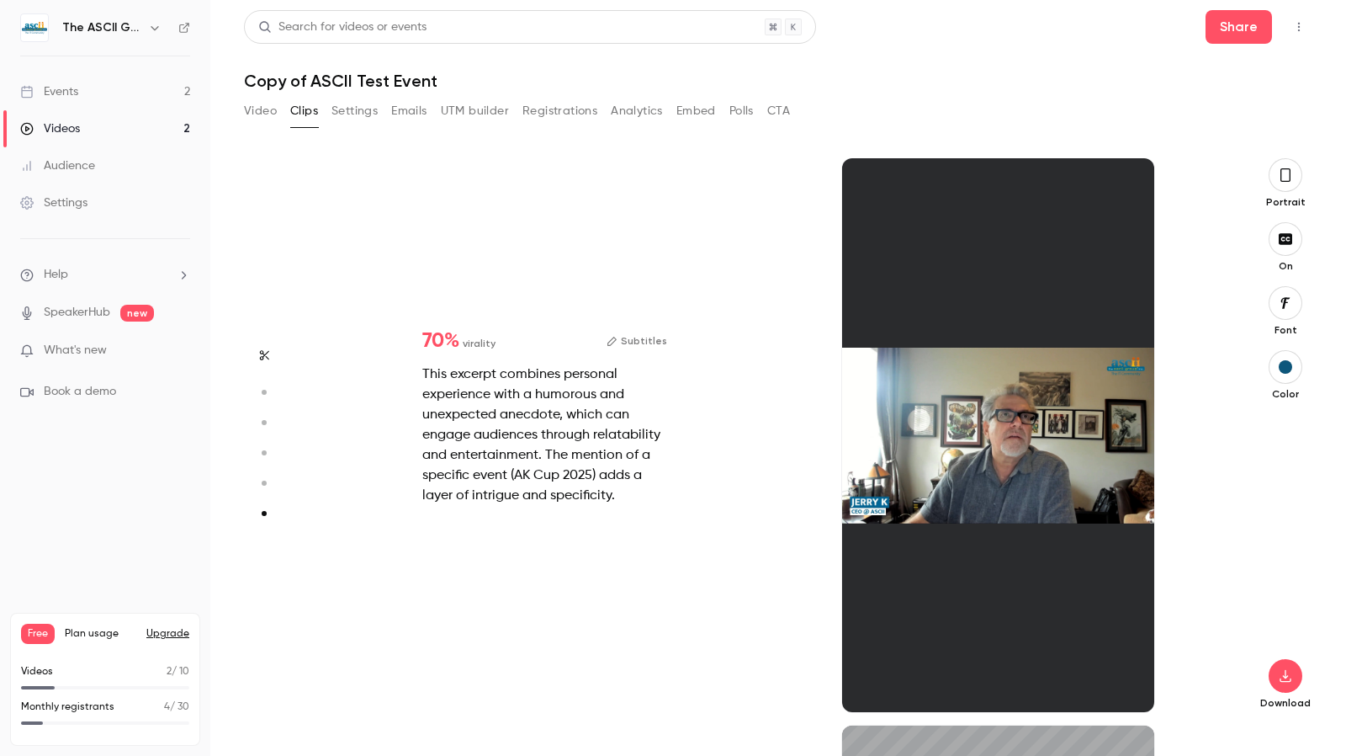
type input "*"
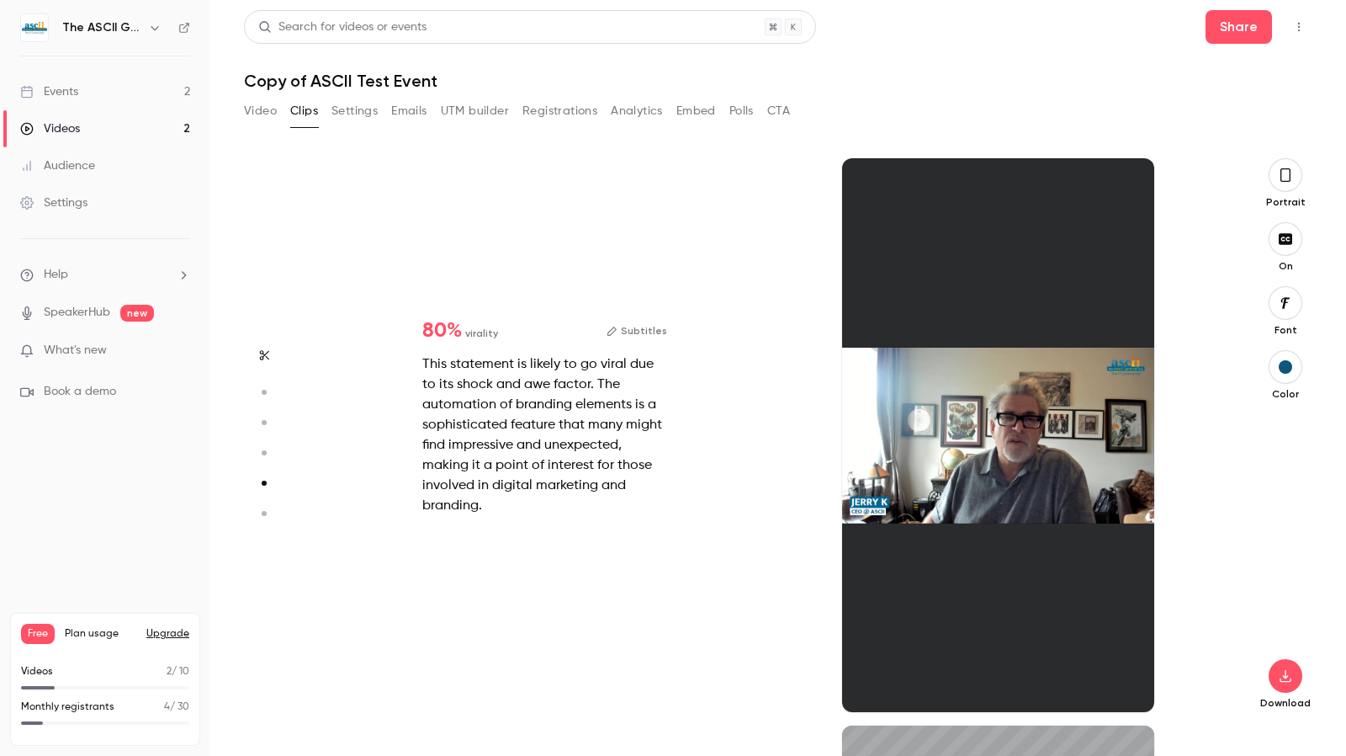
type input "*"
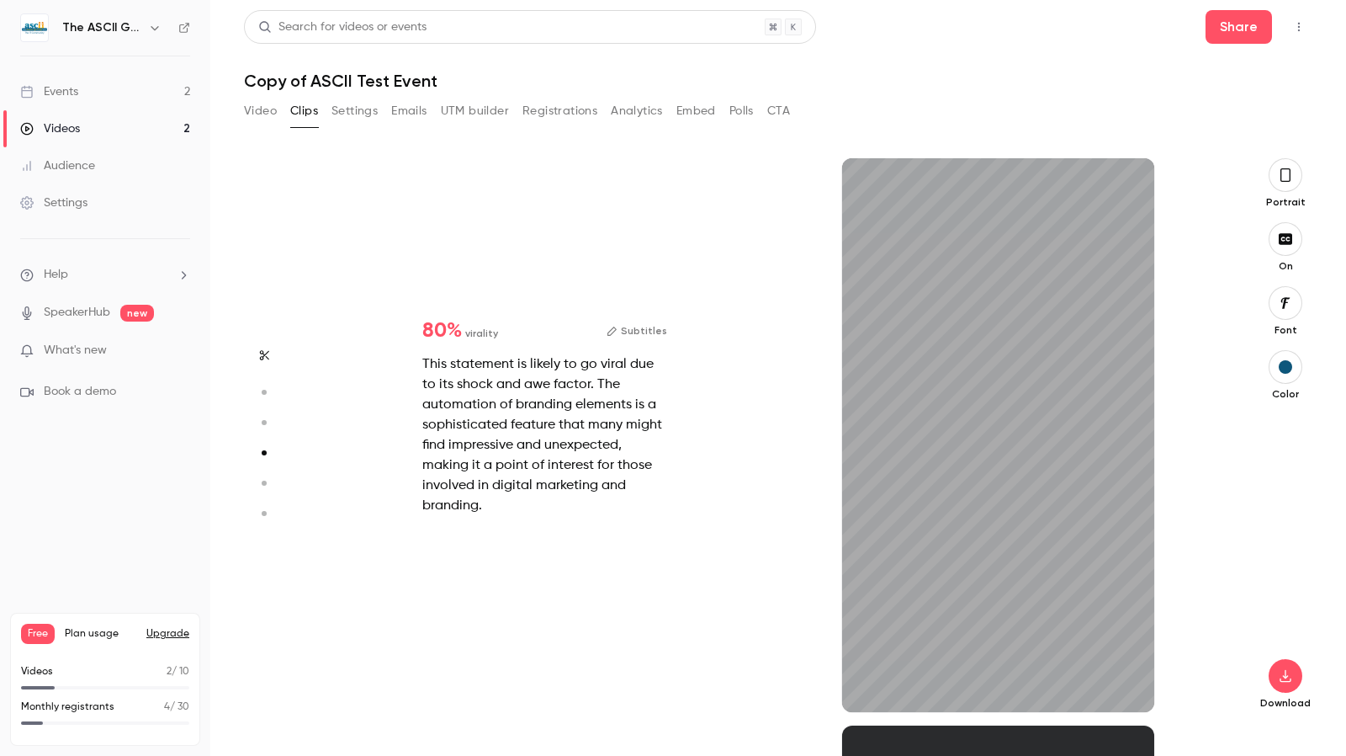
type input "*"
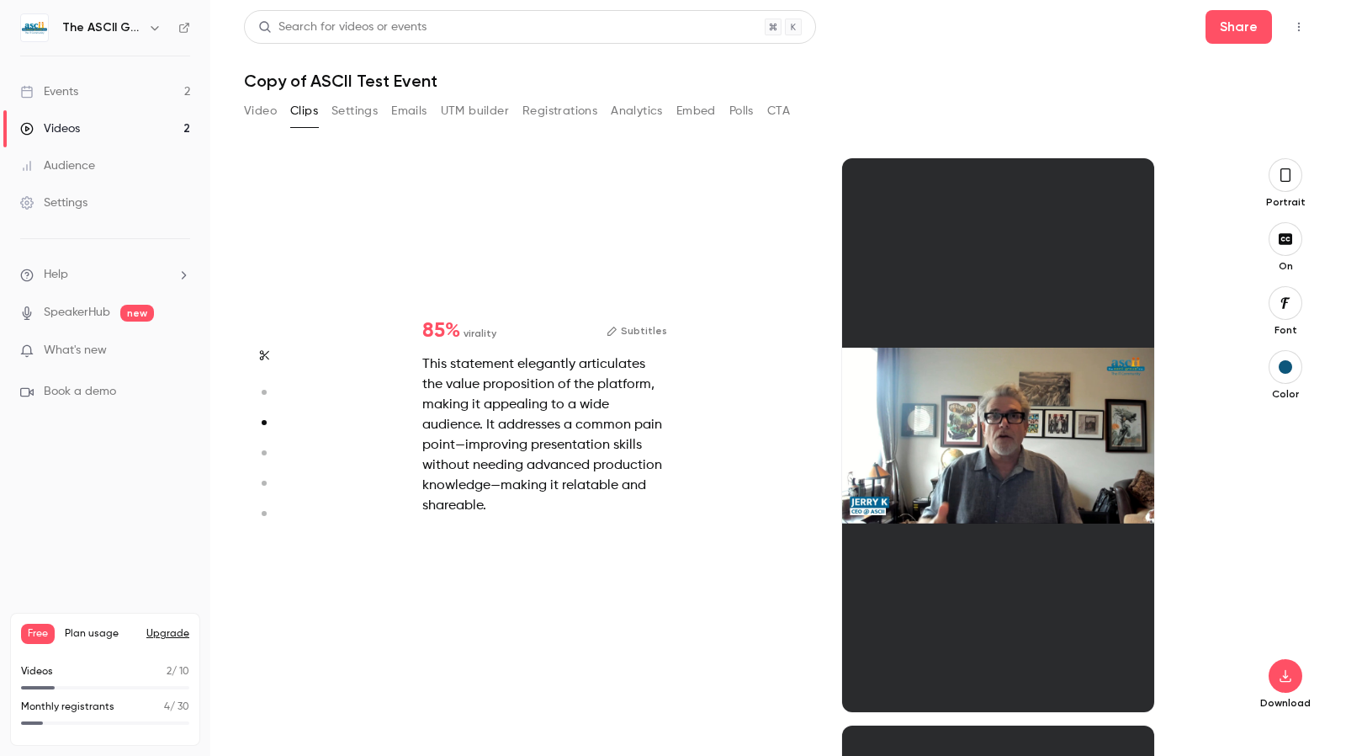
scroll to position [1134, 0]
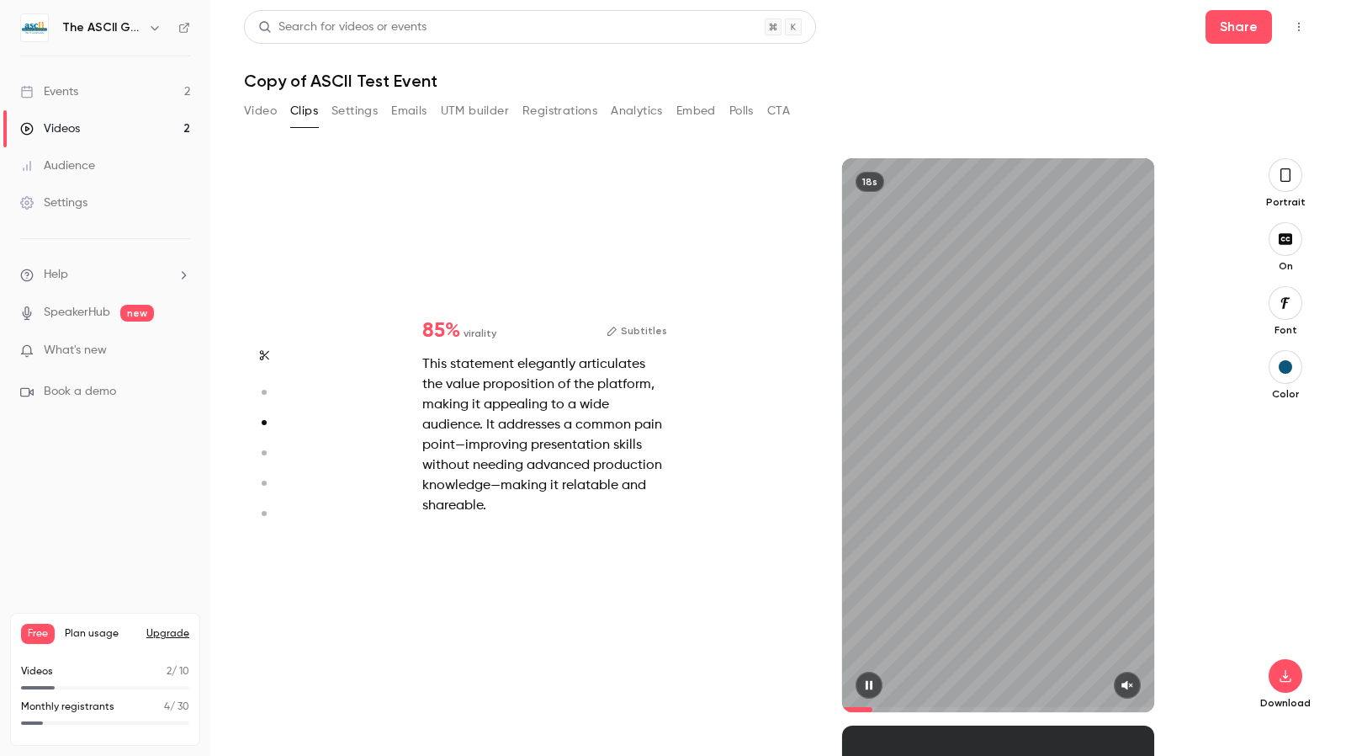
click at [1039, 504] on div "18s" at bounding box center [997, 435] width 311 height 554
click at [1122, 677] on button "button" at bounding box center [1127, 685] width 27 height 27
click at [1050, 677] on div at bounding box center [997, 685] width 311 height 27
click at [858, 679] on button "button" at bounding box center [869, 685] width 27 height 27
click at [878, 679] on button "button" at bounding box center [869, 685] width 27 height 27
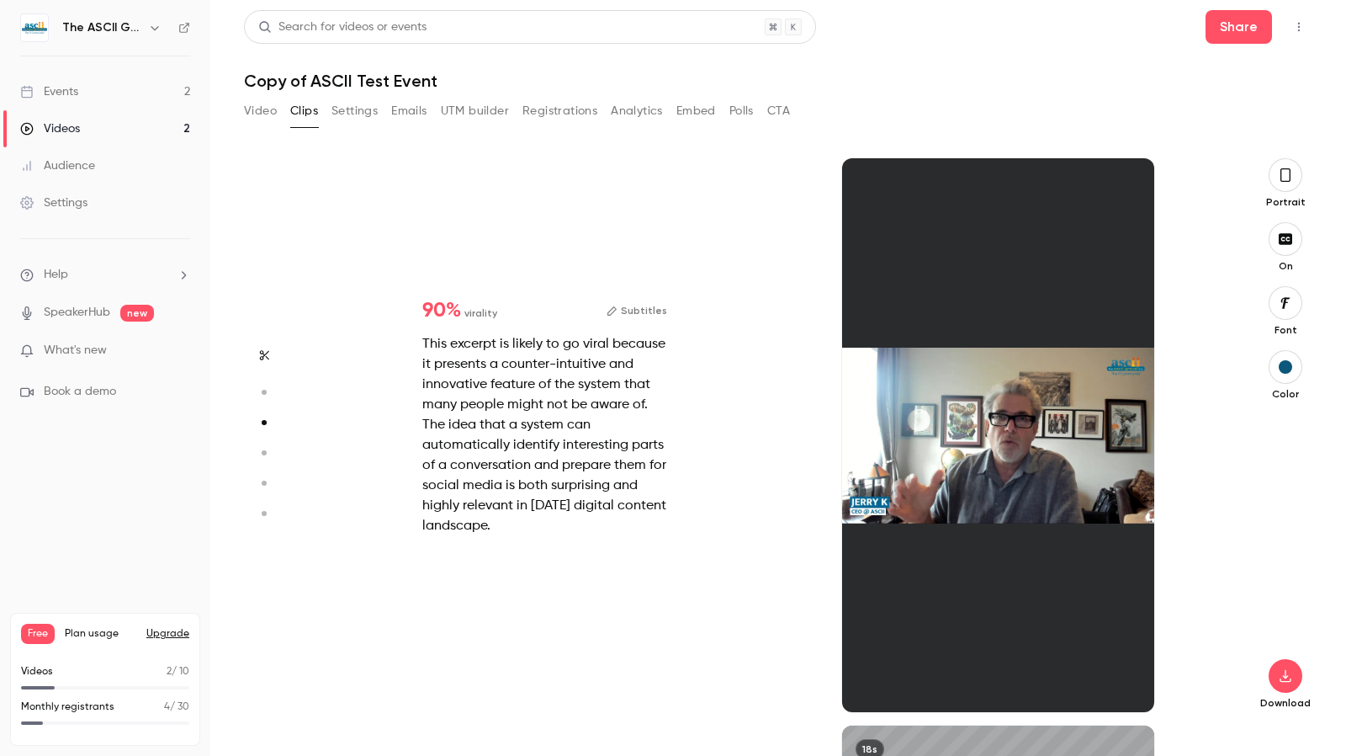
type input "*"
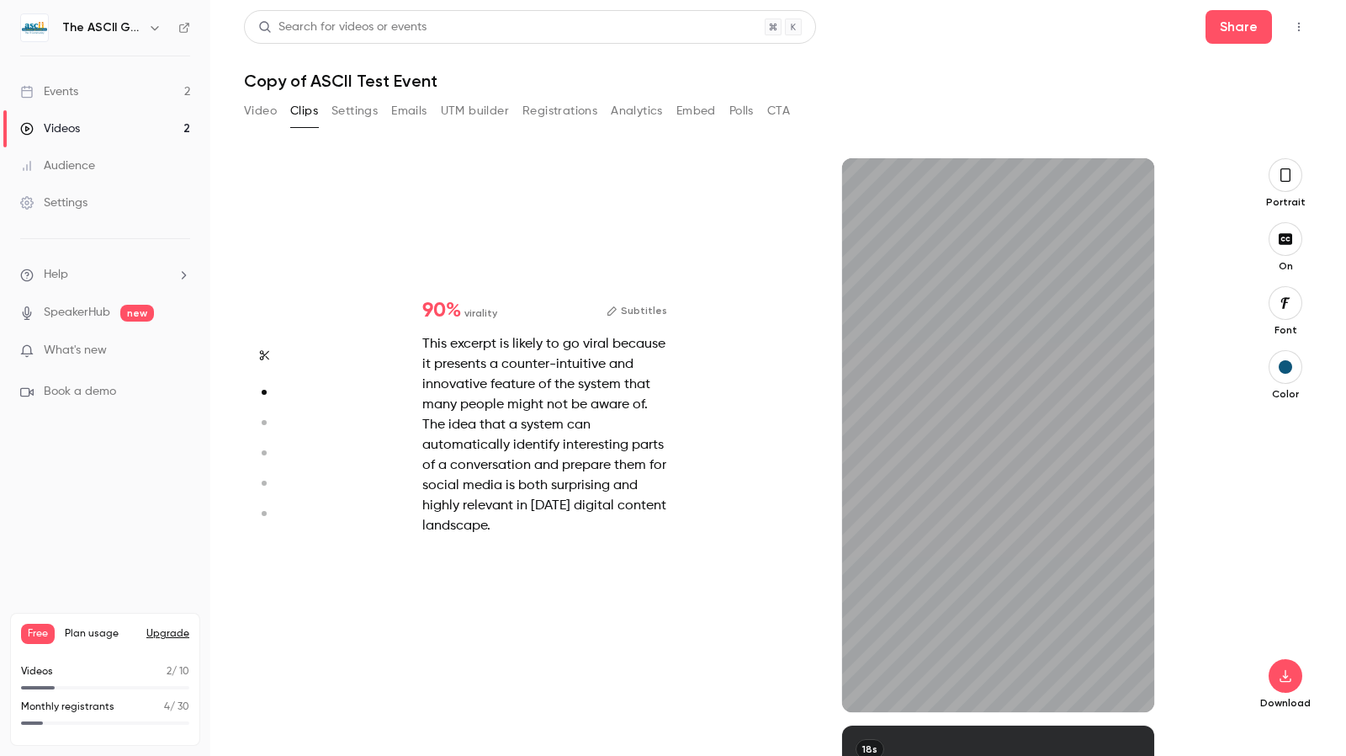
scroll to position [567, 0]
type input "*"
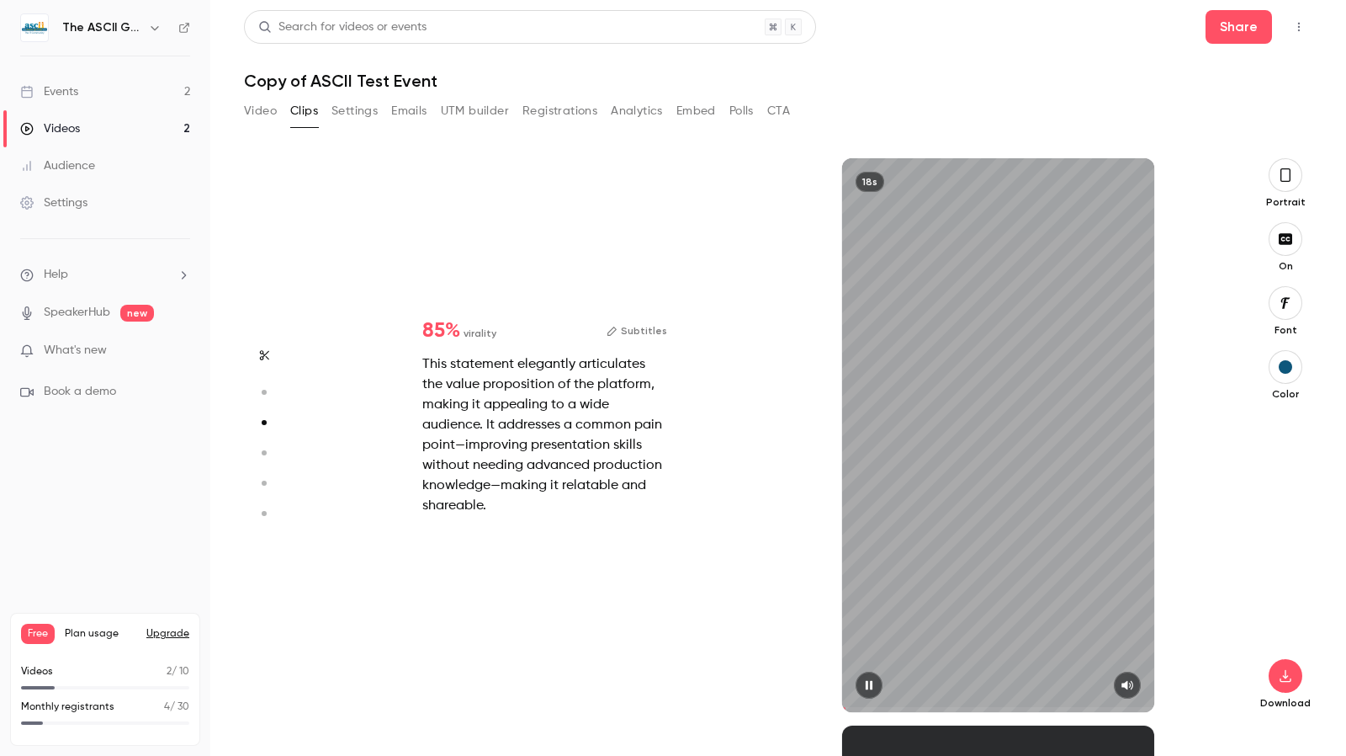
type input "*"
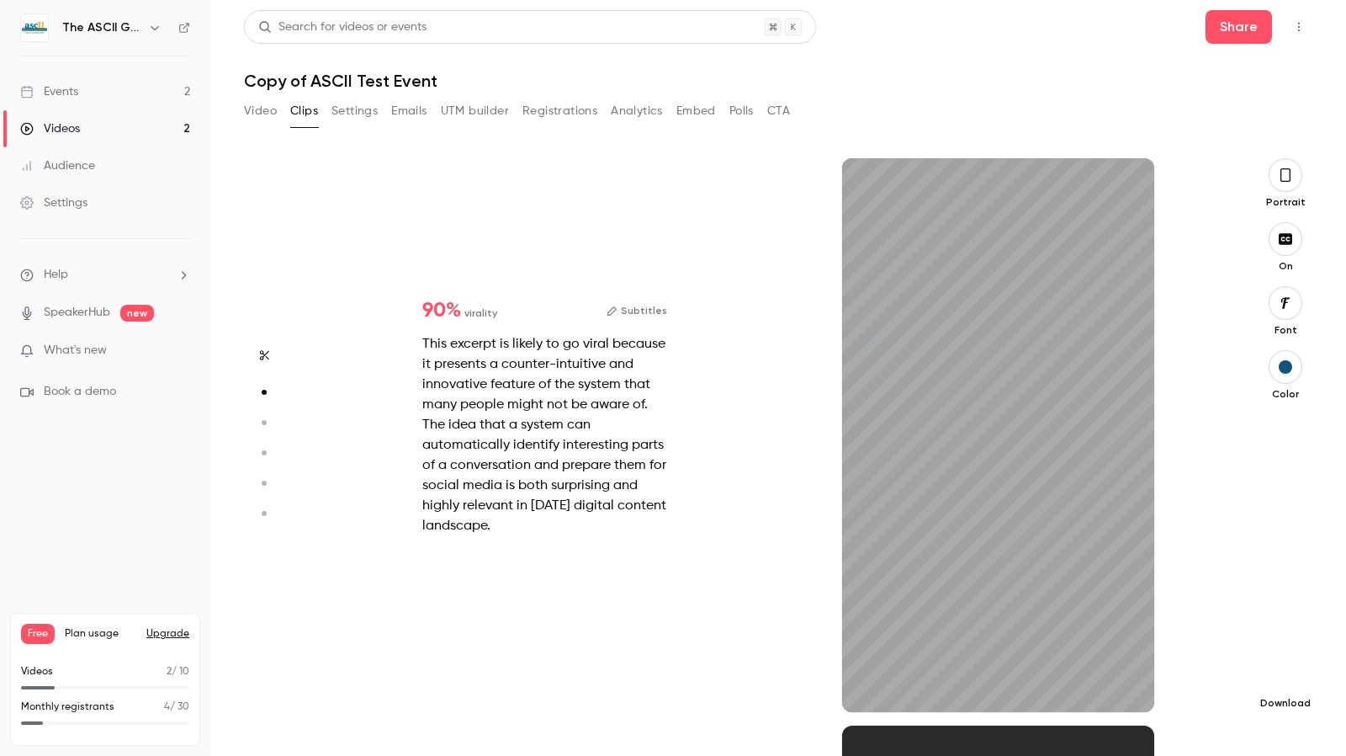
click at [1286, 676] on icon "button" at bounding box center [1285, 676] width 11 height 13
click at [1128, 686] on icon "button" at bounding box center [1127, 685] width 13 height 12
type input "****"
click at [263, 117] on button "Video" at bounding box center [260, 111] width 33 height 27
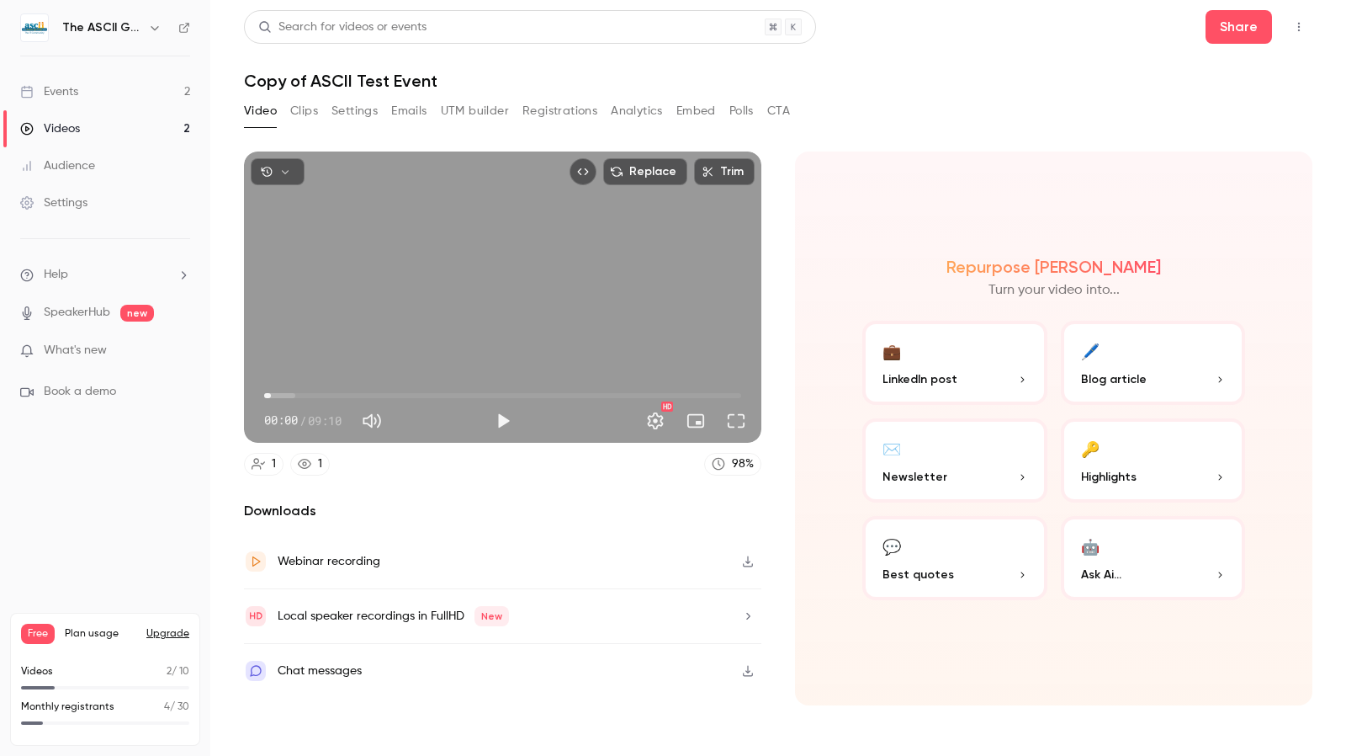
click at [271, 397] on span "00:07" at bounding box center [270, 395] width 5 height 5
type input "*"
drag, startPoint x: 282, startPoint y: 396, endPoint x: 243, endPoint y: 397, distance: 38.7
click at [243, 397] on main "Search for videos or events Share Copy of ASCII Test Event Video Clips Settings…" at bounding box center [778, 378] width 1136 height 756
click at [367, 561] on div "Webinar recording" at bounding box center [329, 561] width 103 height 20
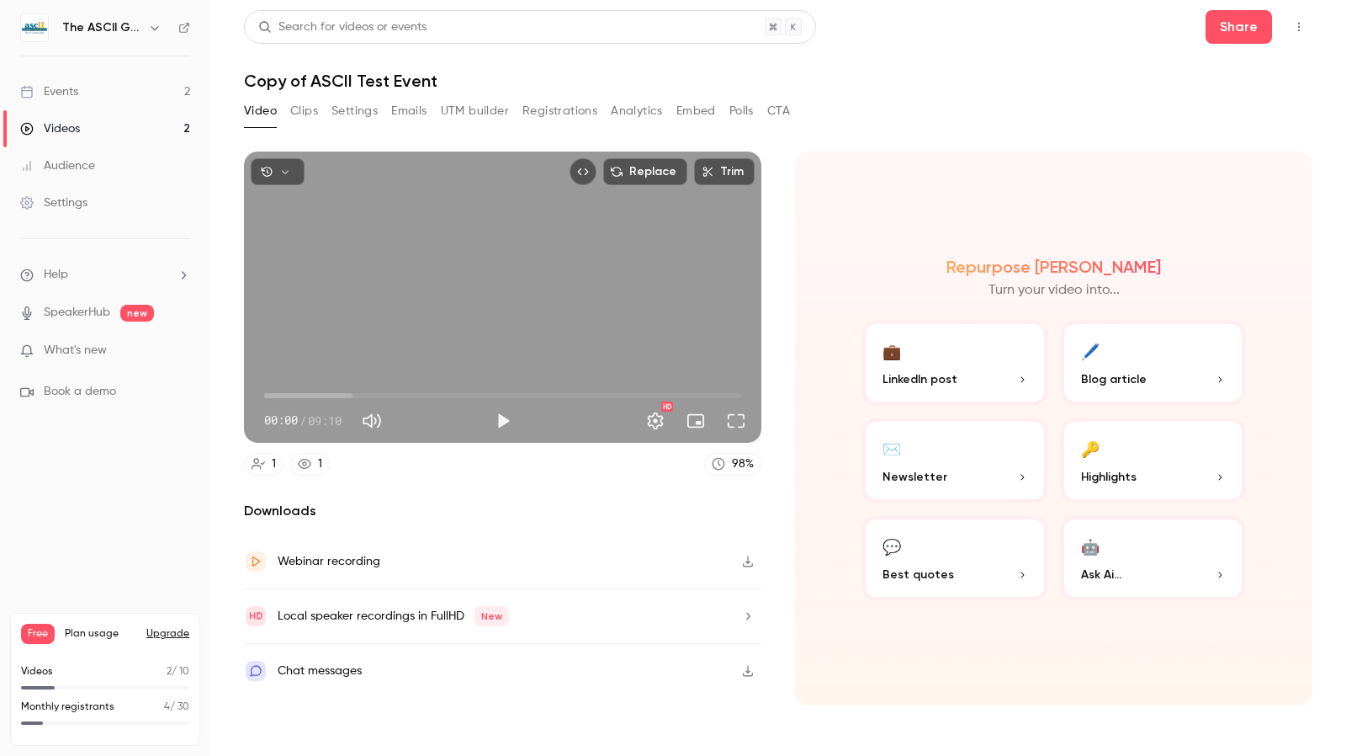
click at [311, 565] on div "Webinar recording" at bounding box center [329, 561] width 103 height 20
click at [75, 130] on div "Videos" at bounding box center [50, 128] width 60 height 17
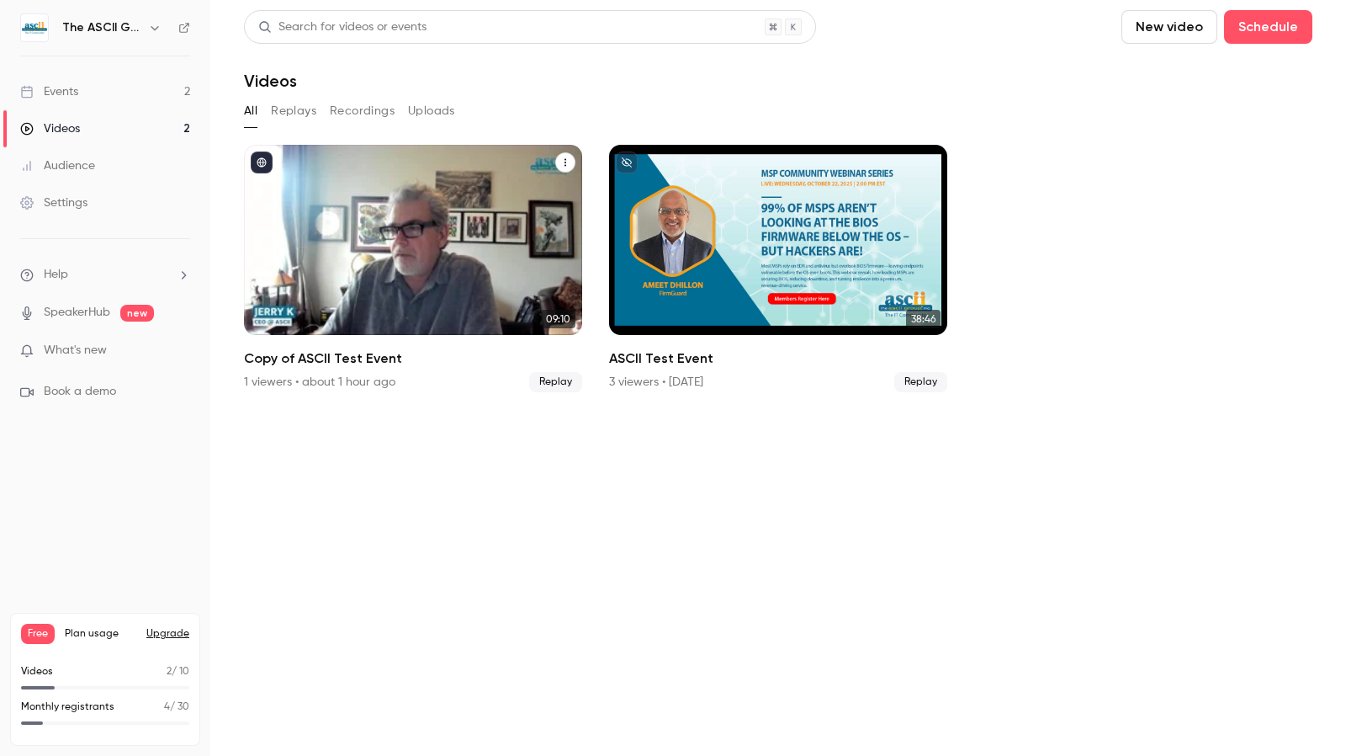
click at [562, 164] on icon "Copy of ASCII Test Event" at bounding box center [565, 162] width 10 height 10
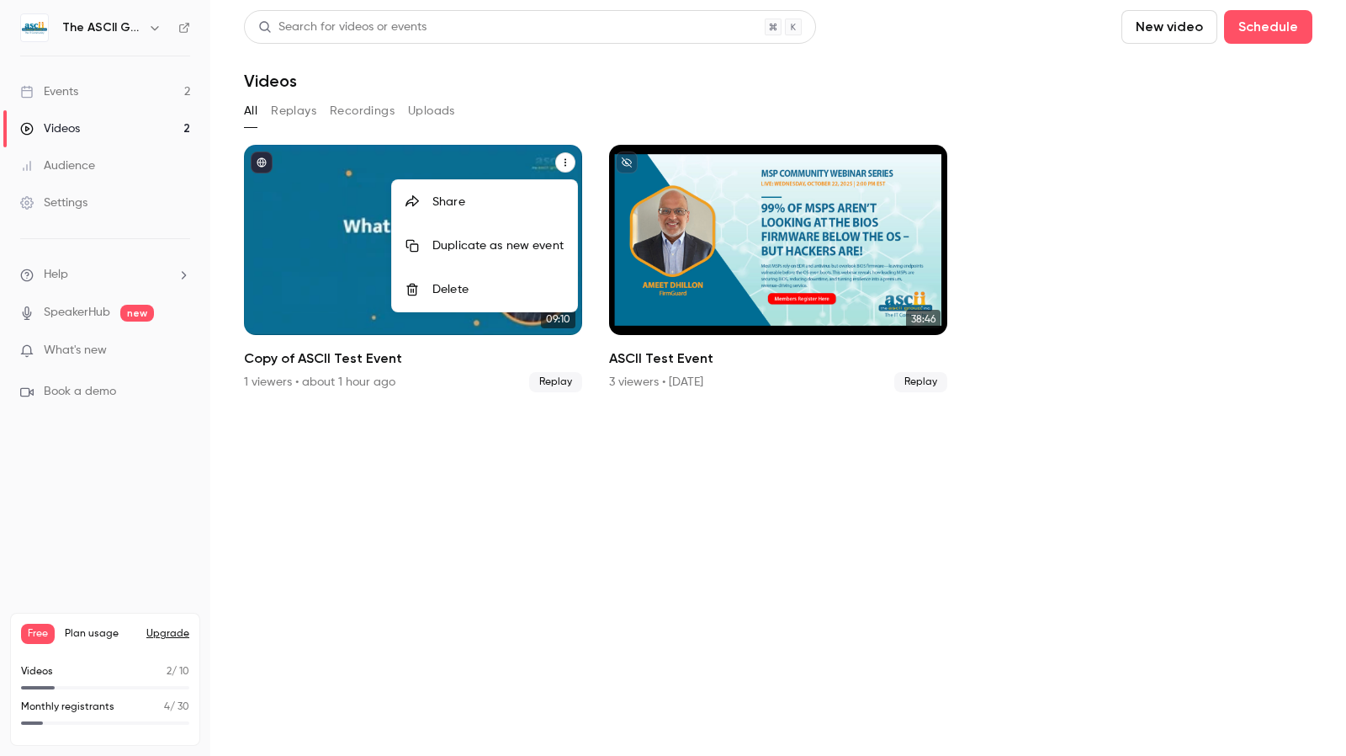
click at [497, 199] on div "Share" at bounding box center [498, 202] width 131 height 17
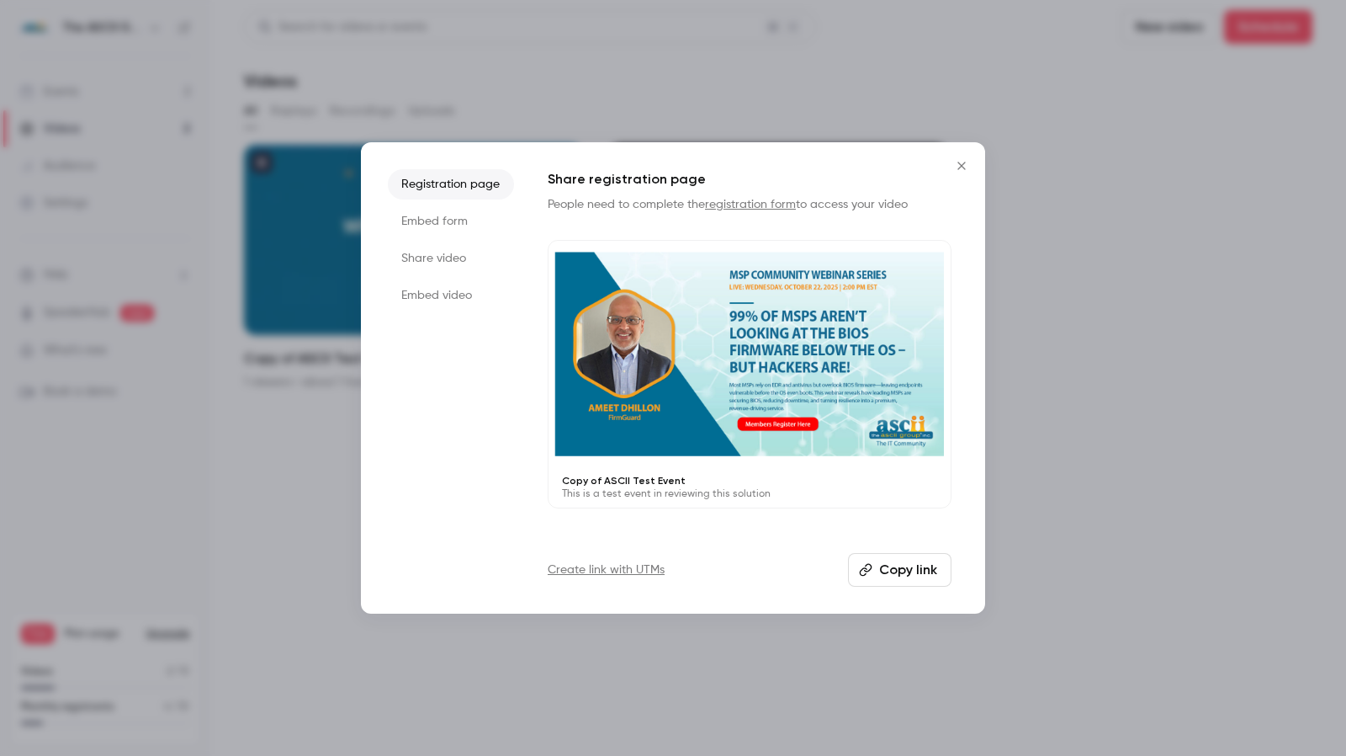
click at [896, 566] on button "Copy link" at bounding box center [900, 570] width 104 height 34
click at [964, 165] on icon "Close" at bounding box center [962, 165] width 20 height 13
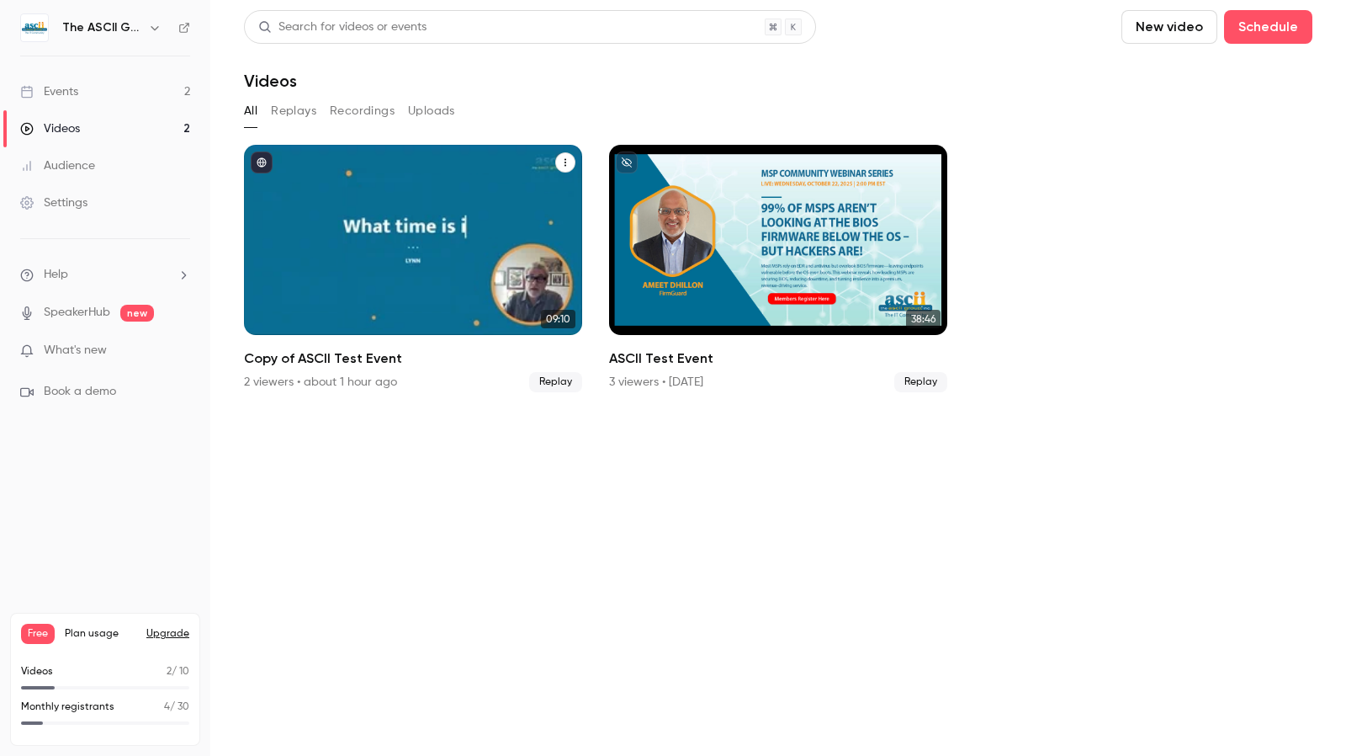
click at [430, 240] on div "Copy of ASCII Test Event" at bounding box center [413, 240] width 338 height 190
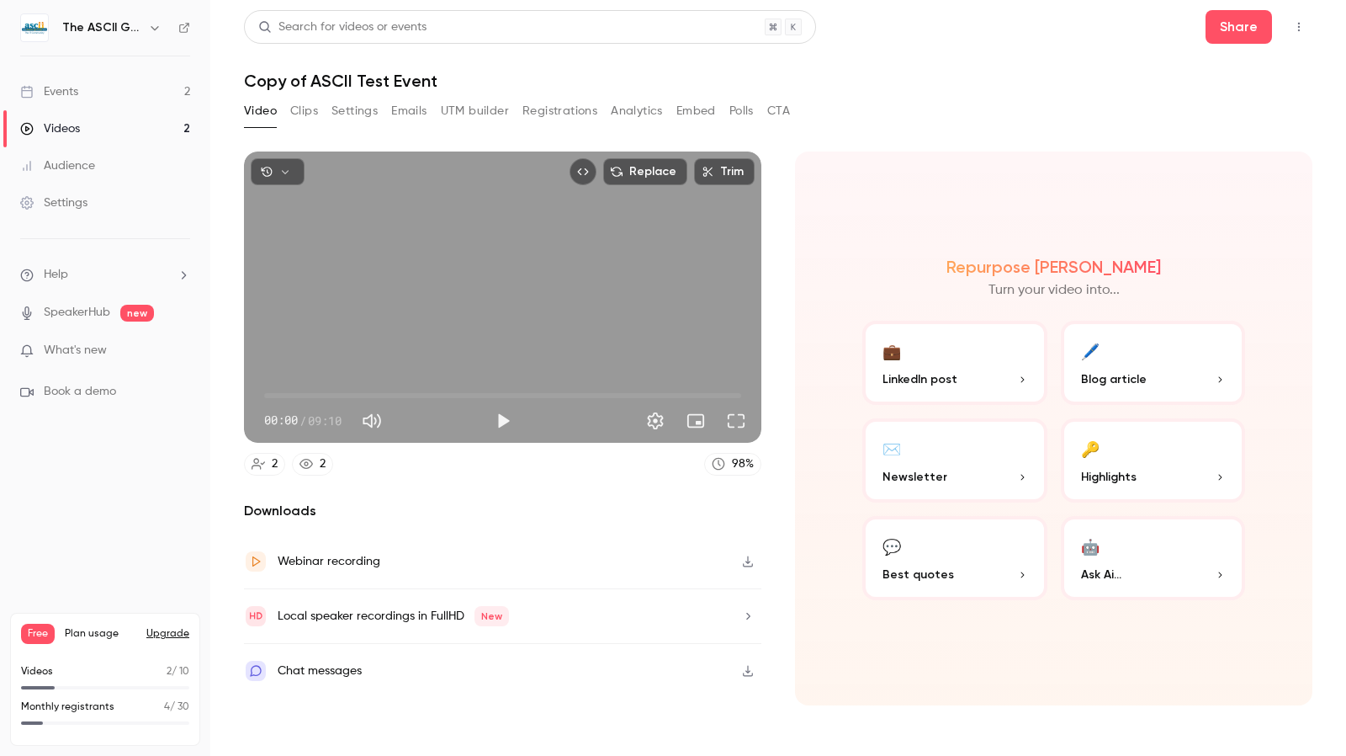
click at [315, 115] on button "Clips" at bounding box center [304, 111] width 28 height 27
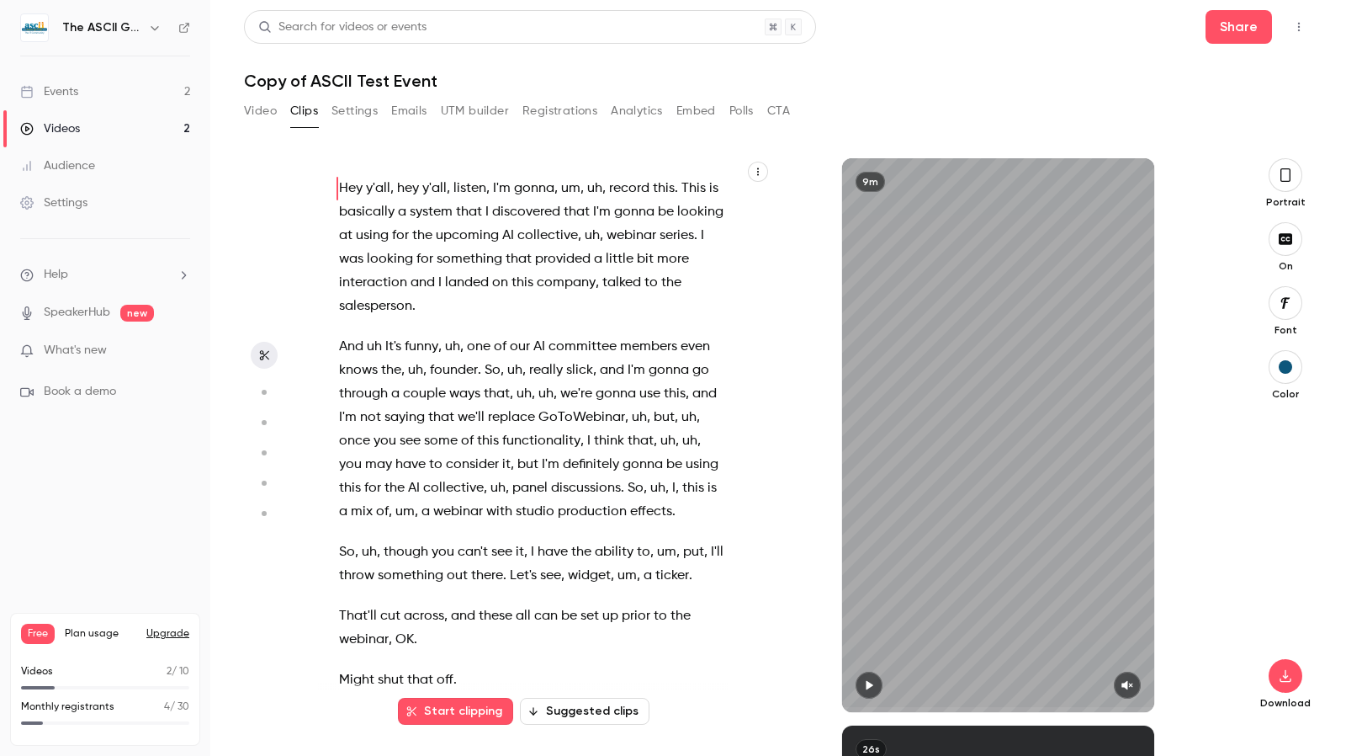
click at [616, 710] on button "Suggested clips" at bounding box center [585, 711] width 130 height 27
click at [598, 711] on button "Suggested clips" at bounding box center [585, 711] width 130 height 27
click at [542, 710] on button "Suggested clips" at bounding box center [585, 711] width 130 height 27
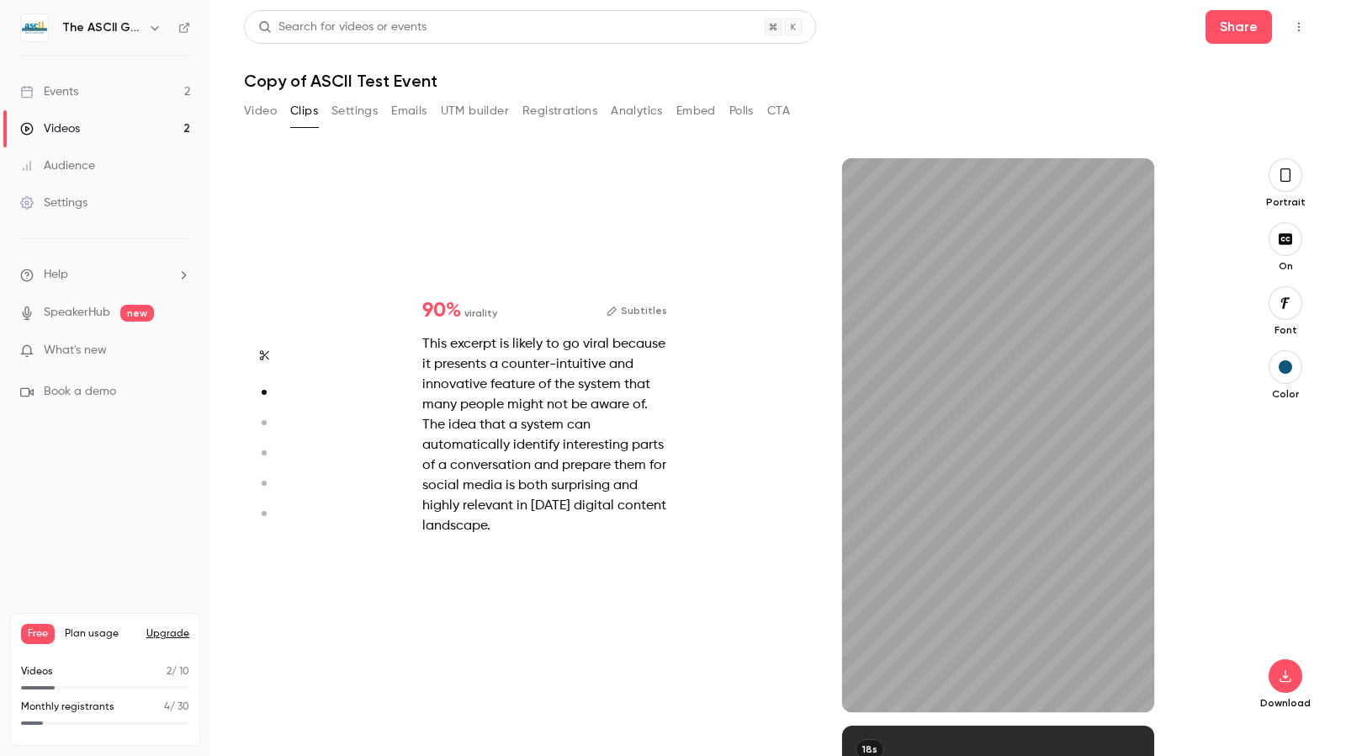
click at [549, 718] on div "Start clipping Suggested clips 9m 90 % virality Subtitles This excerpt is likel…" at bounding box center [771, 456] width 907 height 597
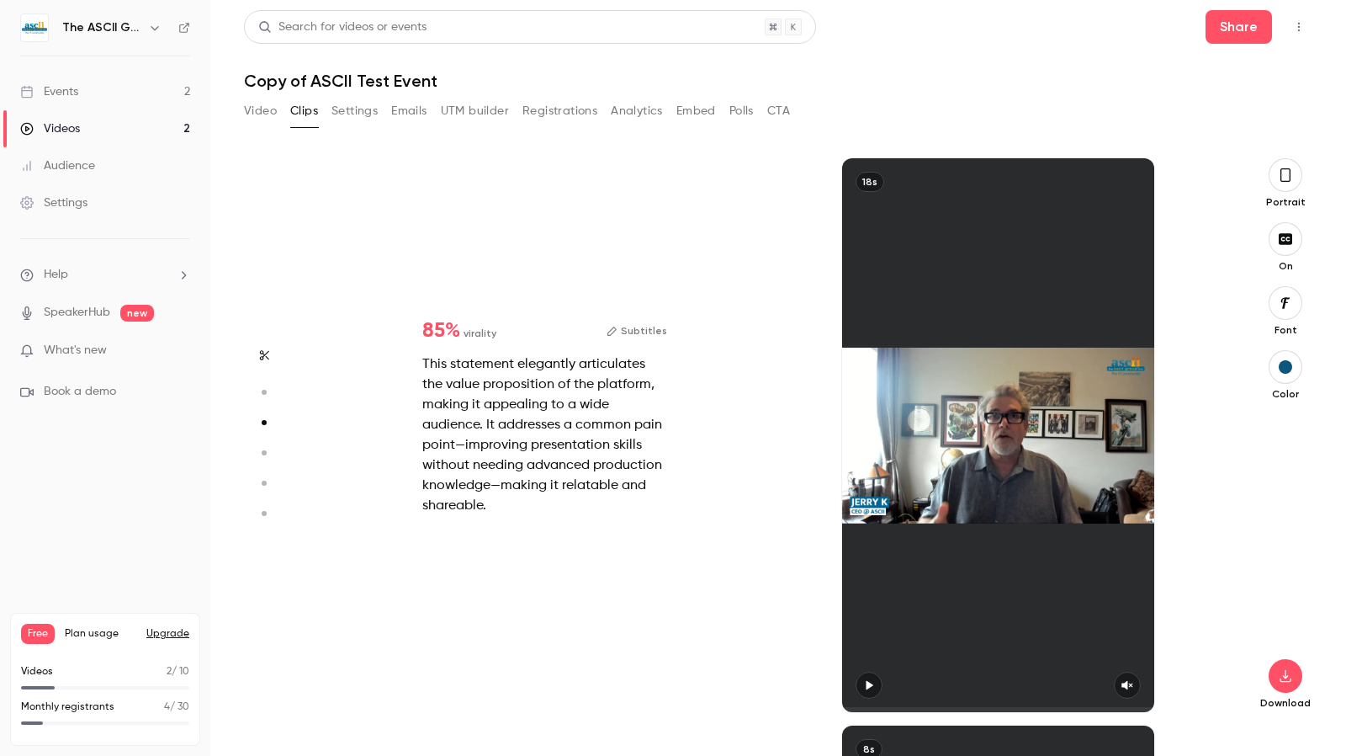
type input "*"
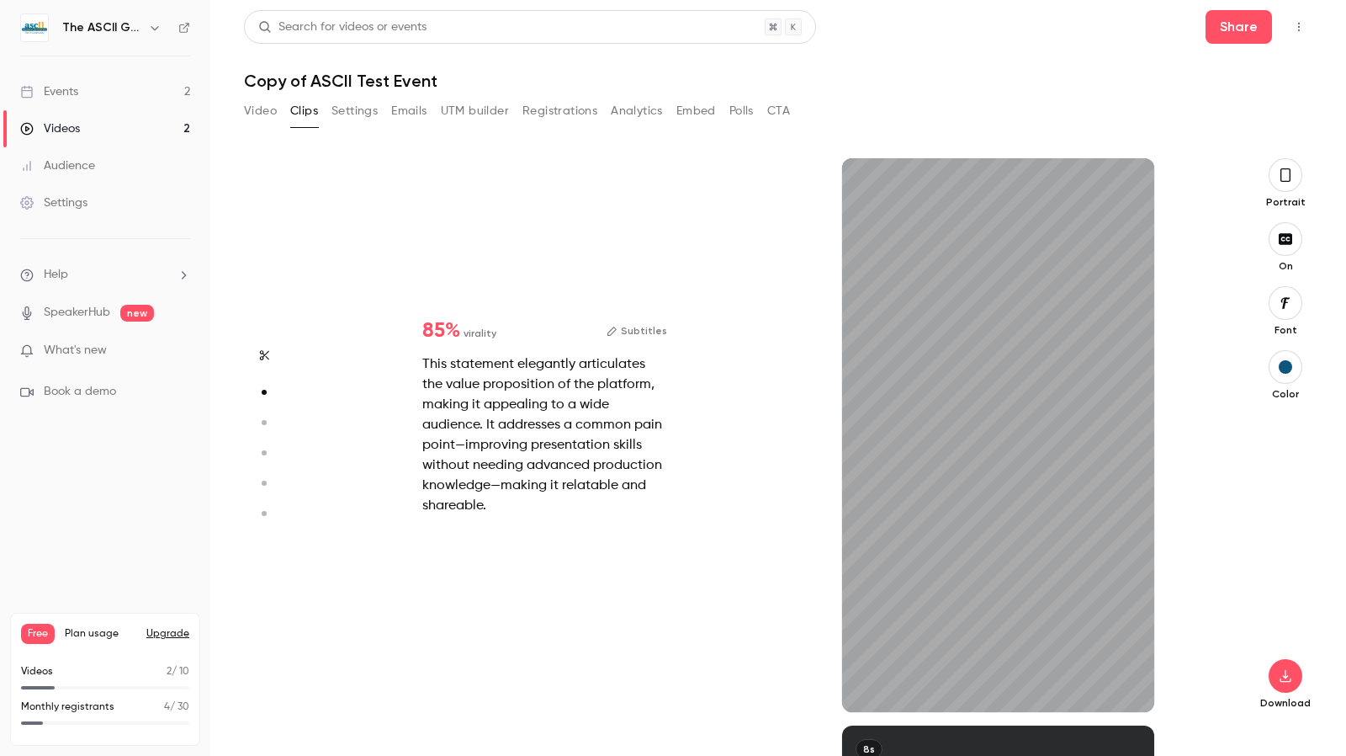
type input "*"
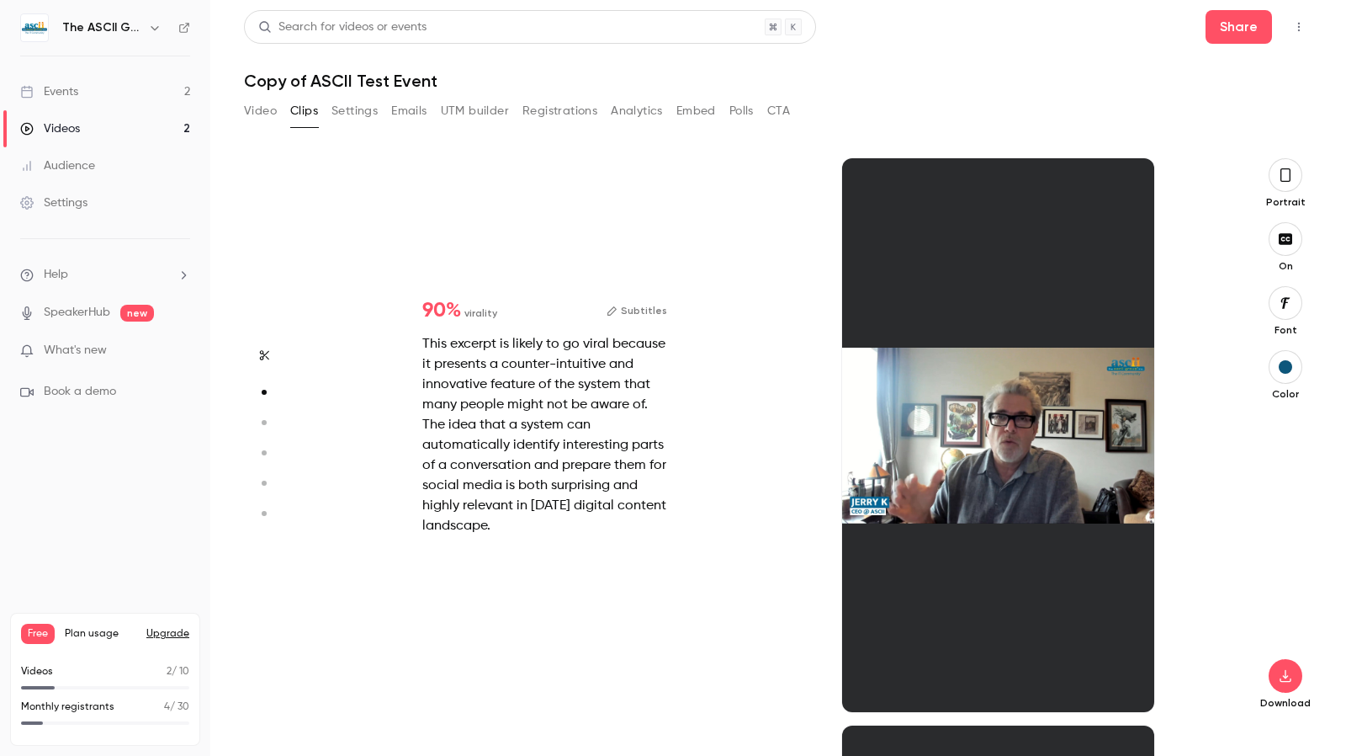
scroll to position [567, 0]
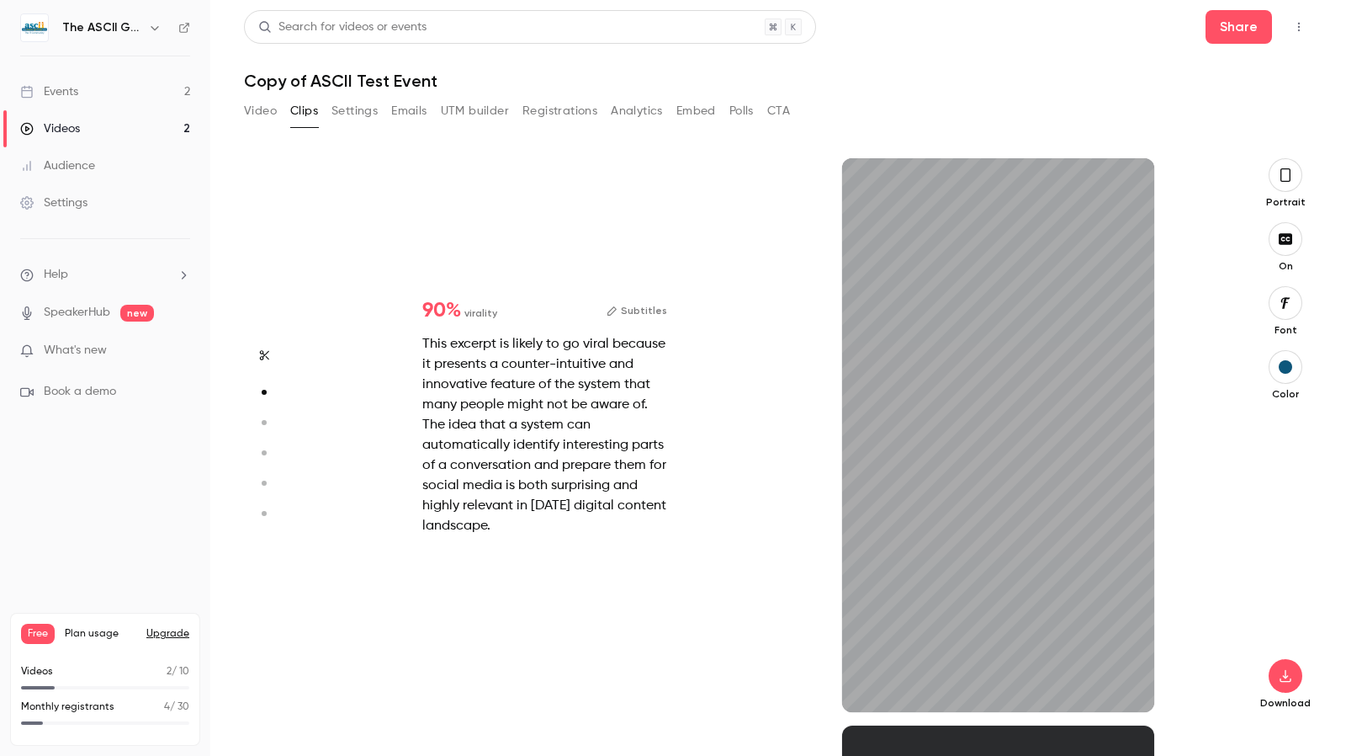
type input "****"
click at [417, 659] on div "90 % virality Subtitles This excerpt is likely to go viral because it presents …" at bounding box center [771, 435] width 907 height 554
click at [269, 111] on button "Video" at bounding box center [260, 111] width 33 height 27
